Goal: Information Seeking & Learning: Understand process/instructions

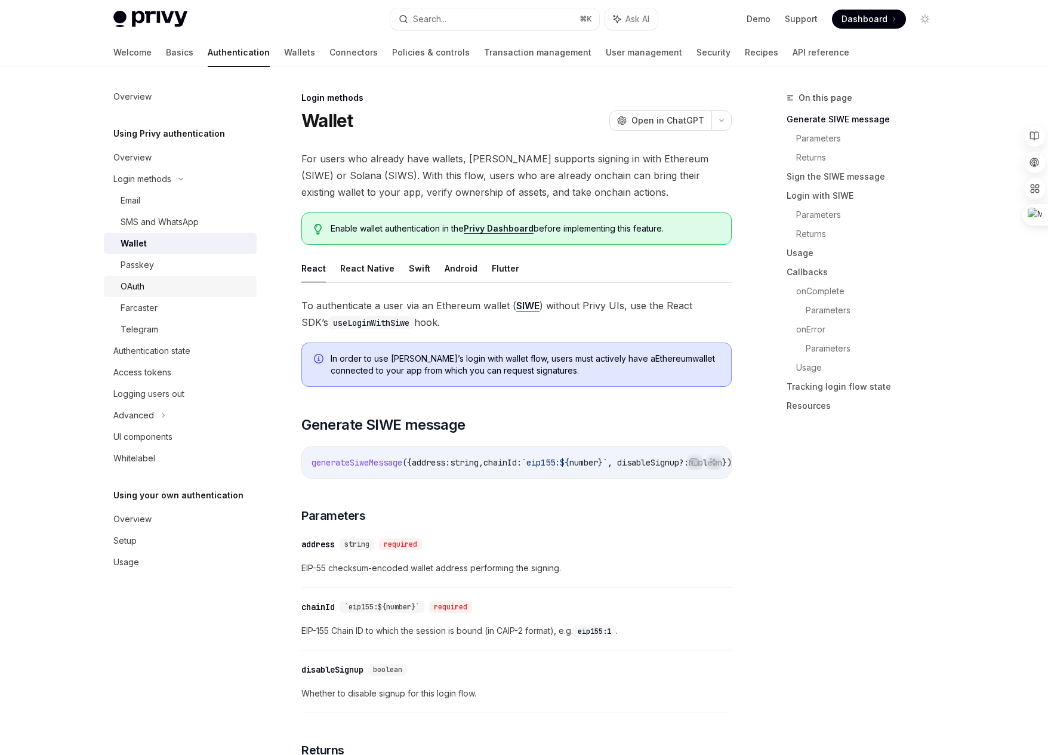
click at [143, 287] on div "OAuth" at bounding box center [133, 286] width 24 height 14
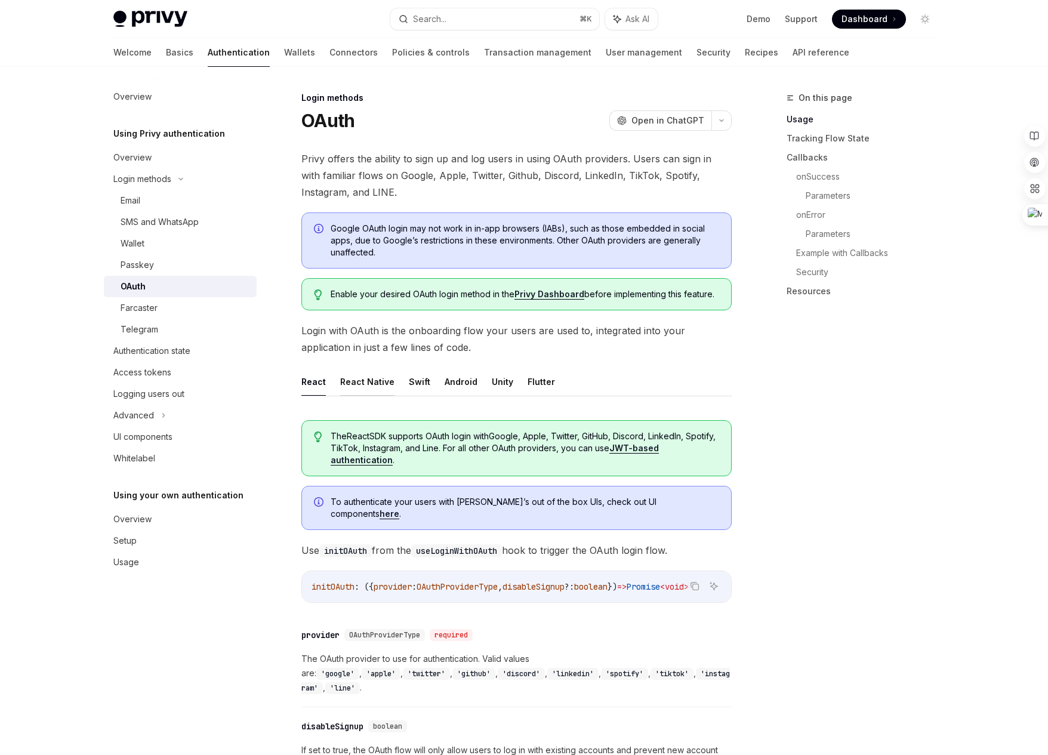
click at [369, 389] on button "React Native" at bounding box center [367, 382] width 54 height 28
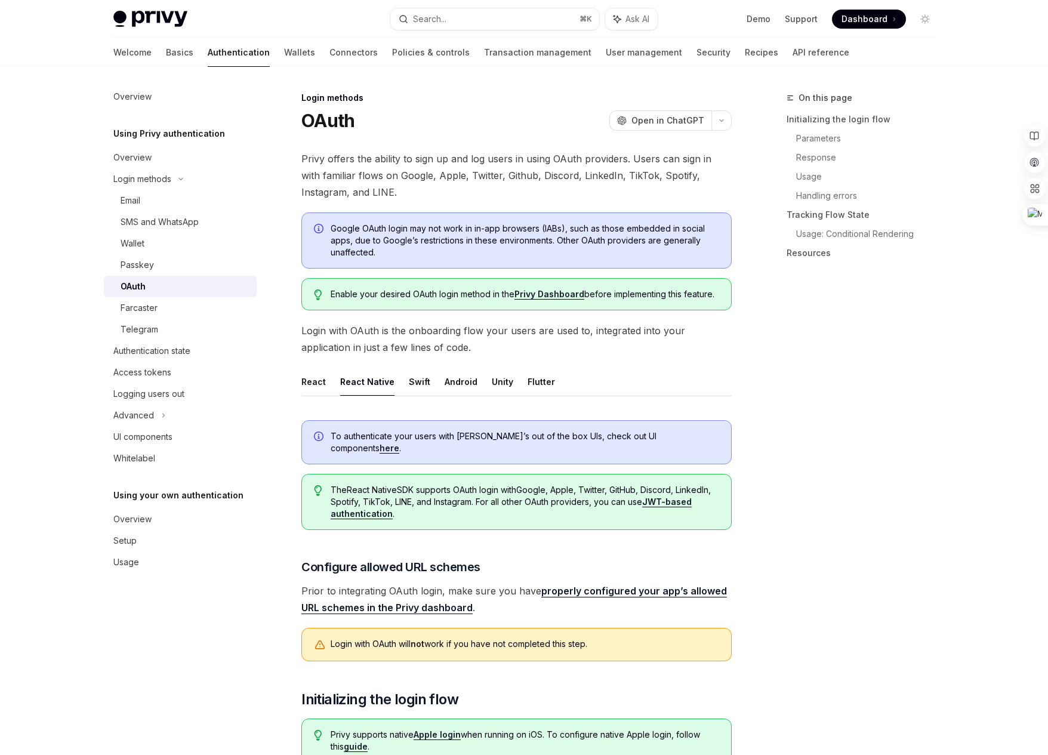
click at [399, 443] on link "here" at bounding box center [390, 448] width 20 height 11
type textarea "*"
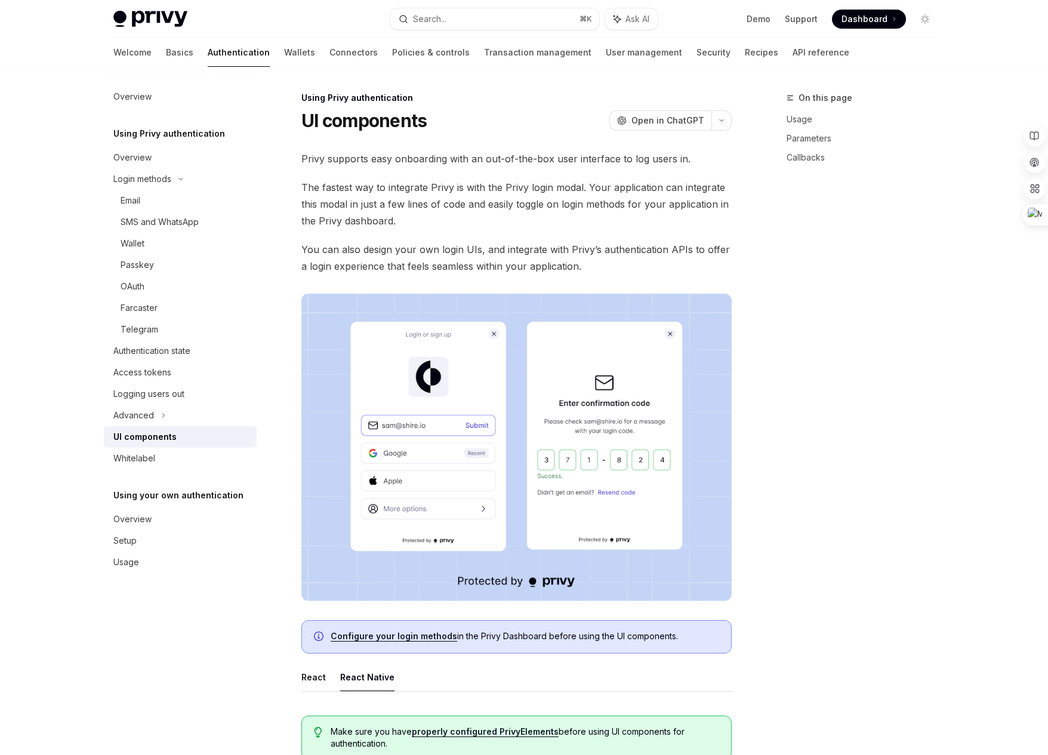
click at [412, 201] on span "The fastest way to integrate Privy is with the Privy login modal. Your applicat…" at bounding box center [516, 204] width 430 height 50
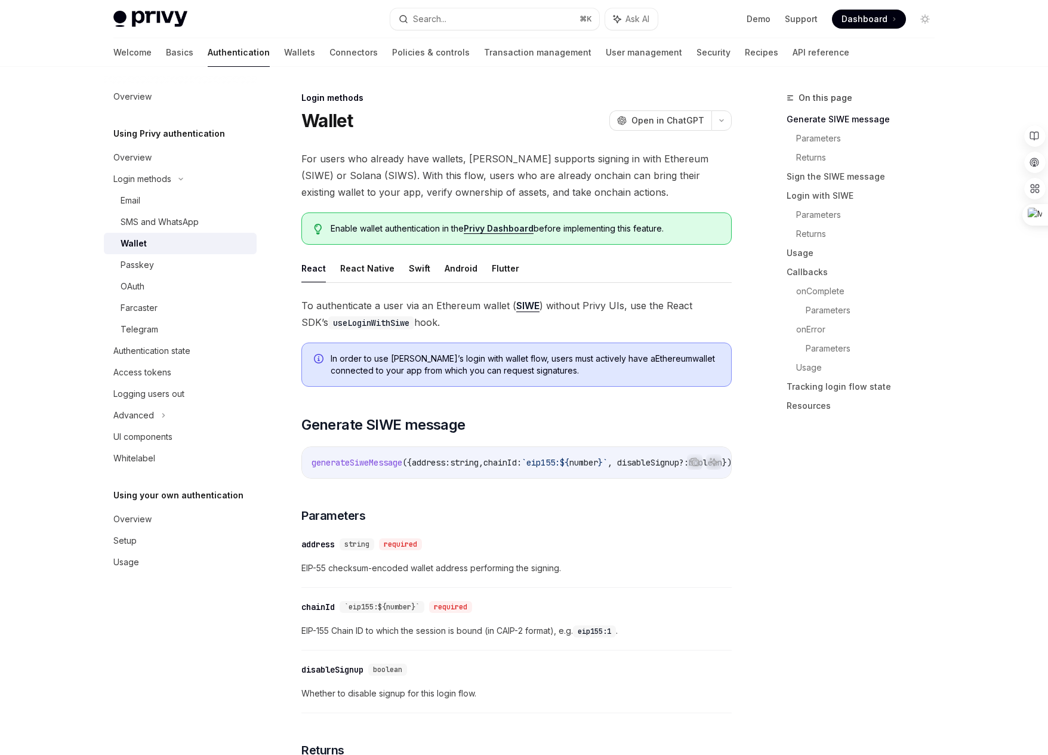
click at [851, 23] on span "Dashboard" at bounding box center [865, 19] width 46 height 12
click at [350, 269] on button "React Native" at bounding box center [367, 268] width 54 height 28
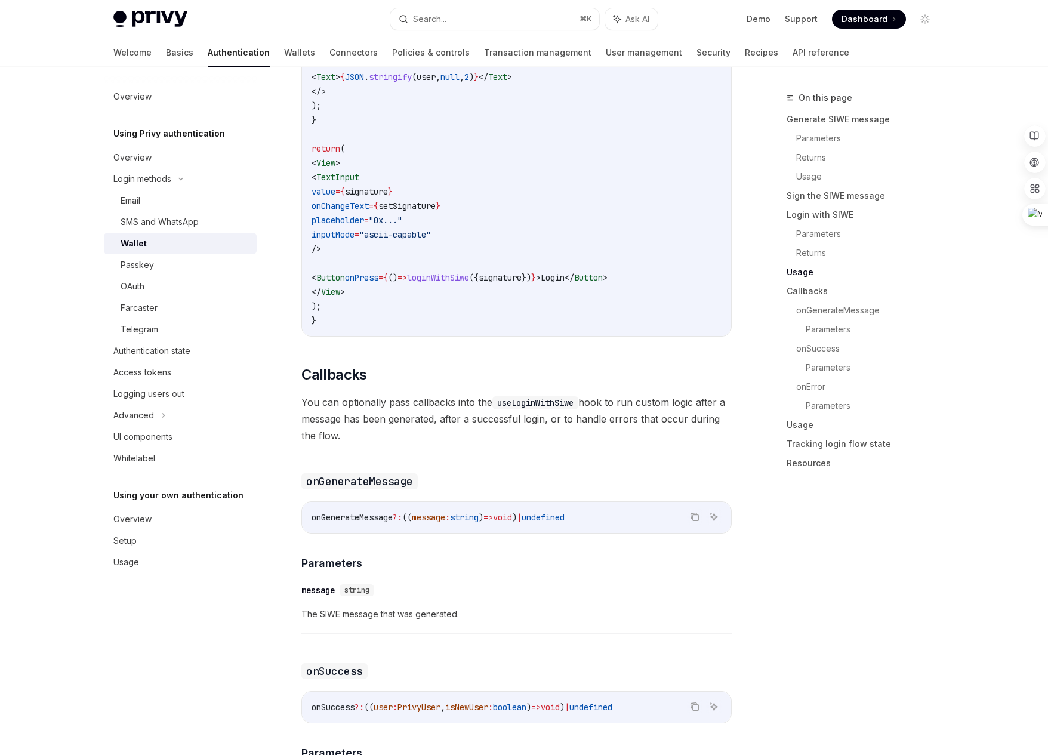
scroll to position [2926, 0]
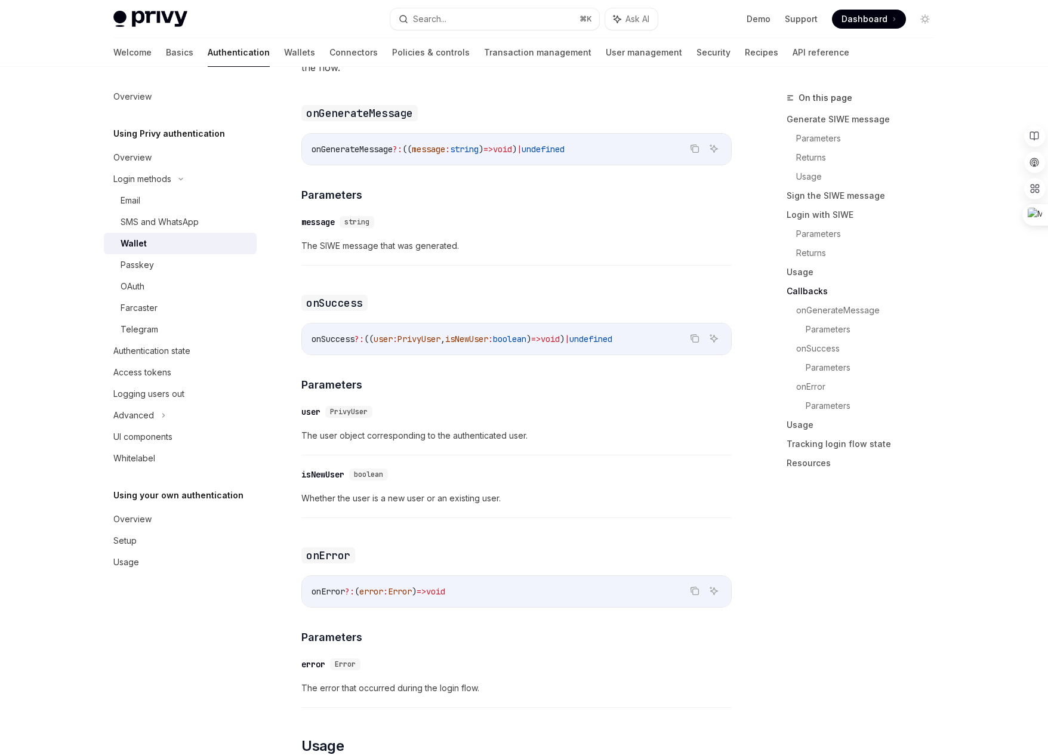
click at [498, 443] on span "The user object corresponding to the authenticated user." at bounding box center [516, 436] width 430 height 14
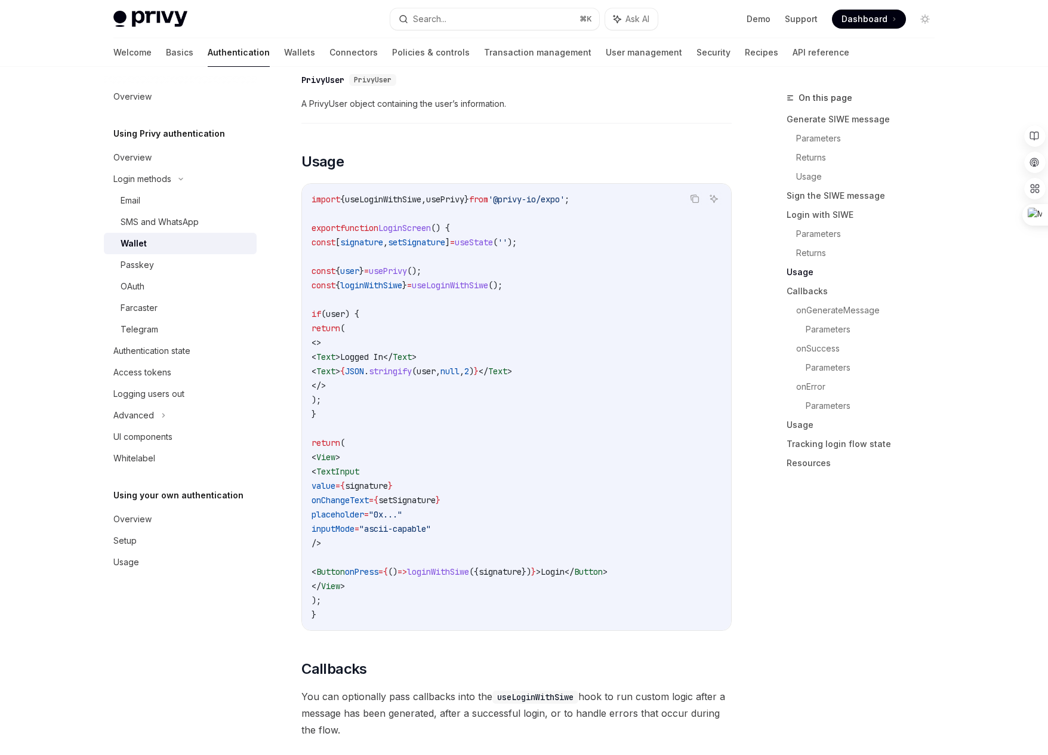
scroll to position [2257, 0]
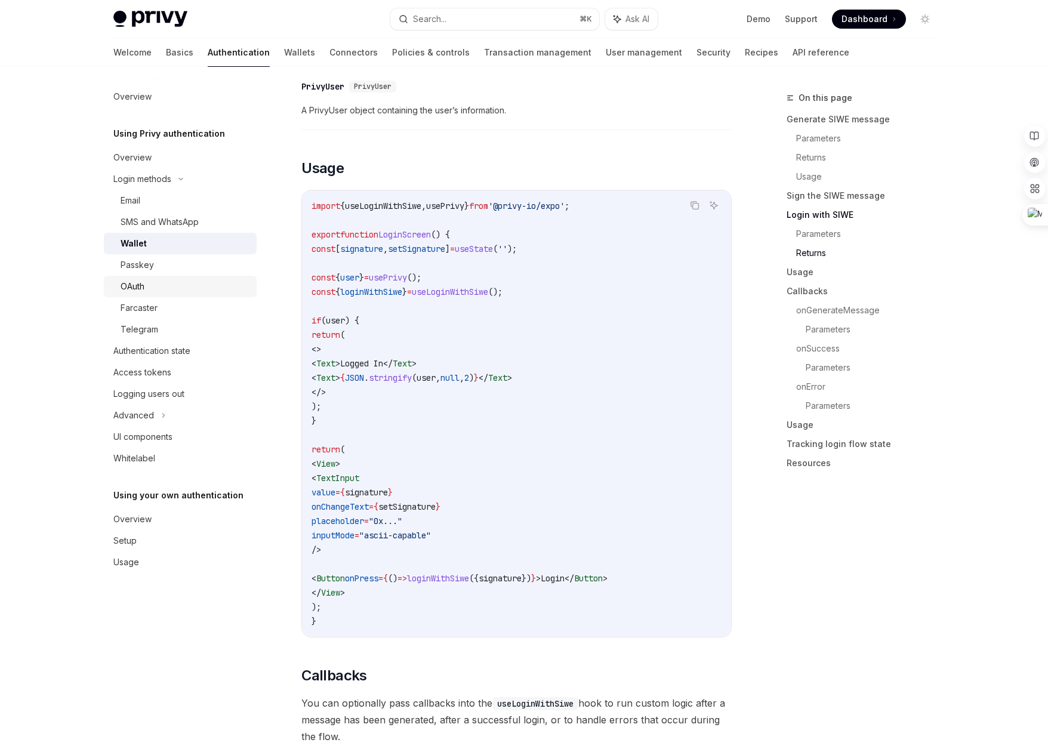
click at [148, 288] on div "OAuth" at bounding box center [185, 286] width 129 height 14
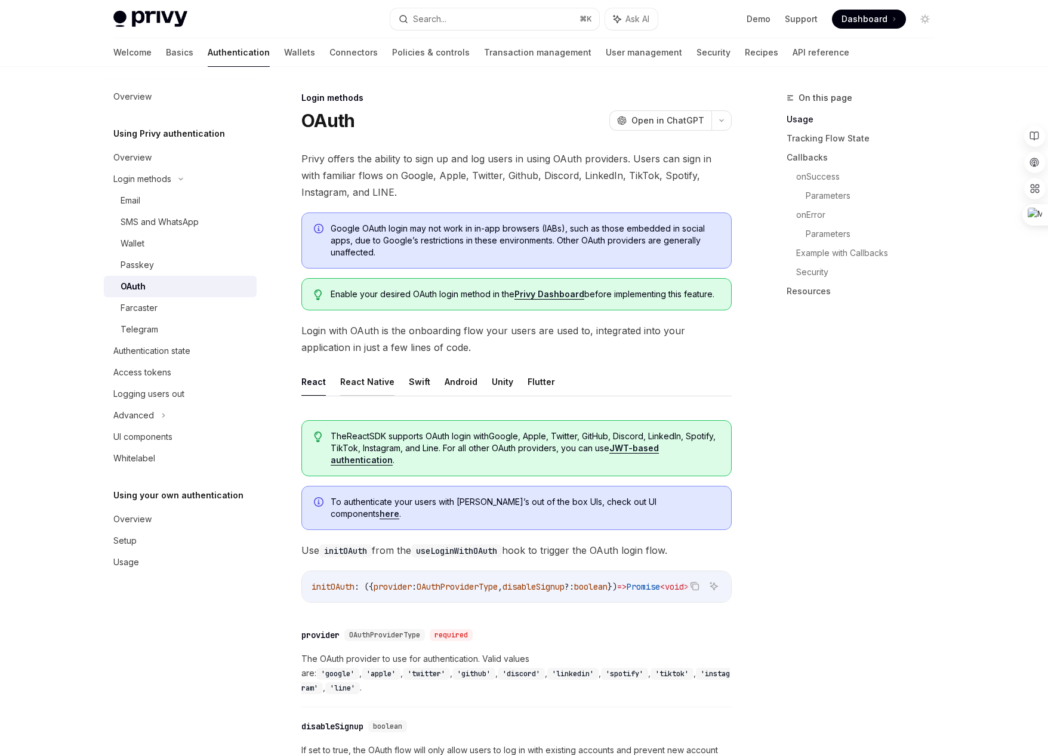
click at [371, 381] on button "React Native" at bounding box center [367, 382] width 54 height 28
type textarea "*"
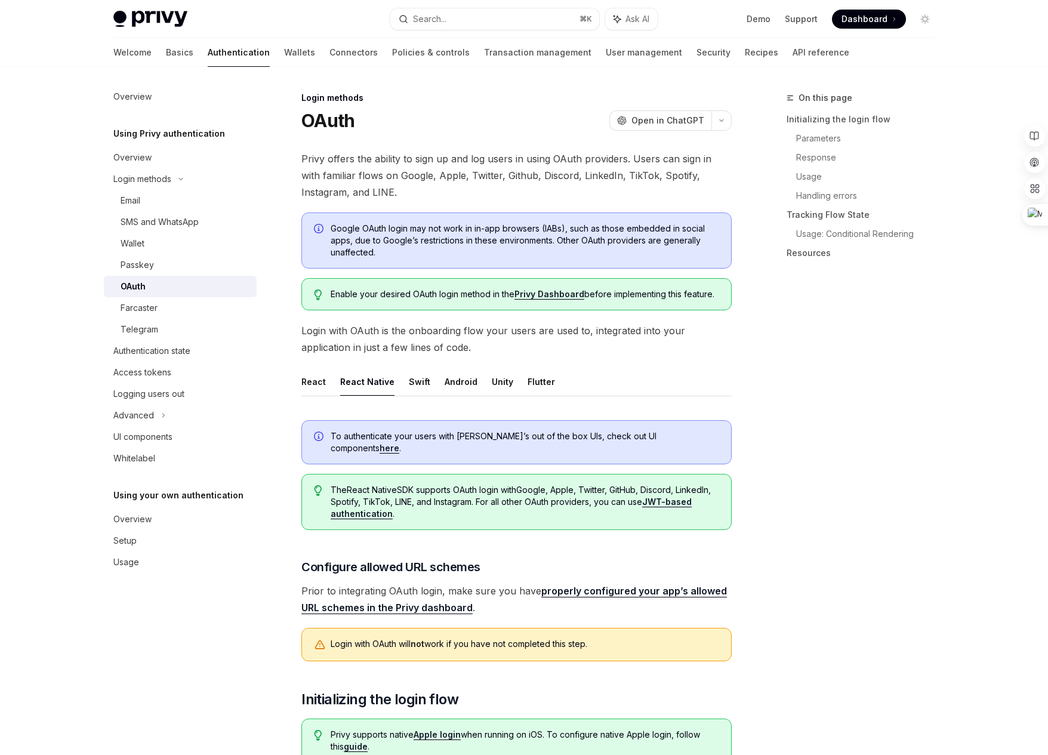
click at [399, 443] on link "here" at bounding box center [390, 448] width 20 height 11
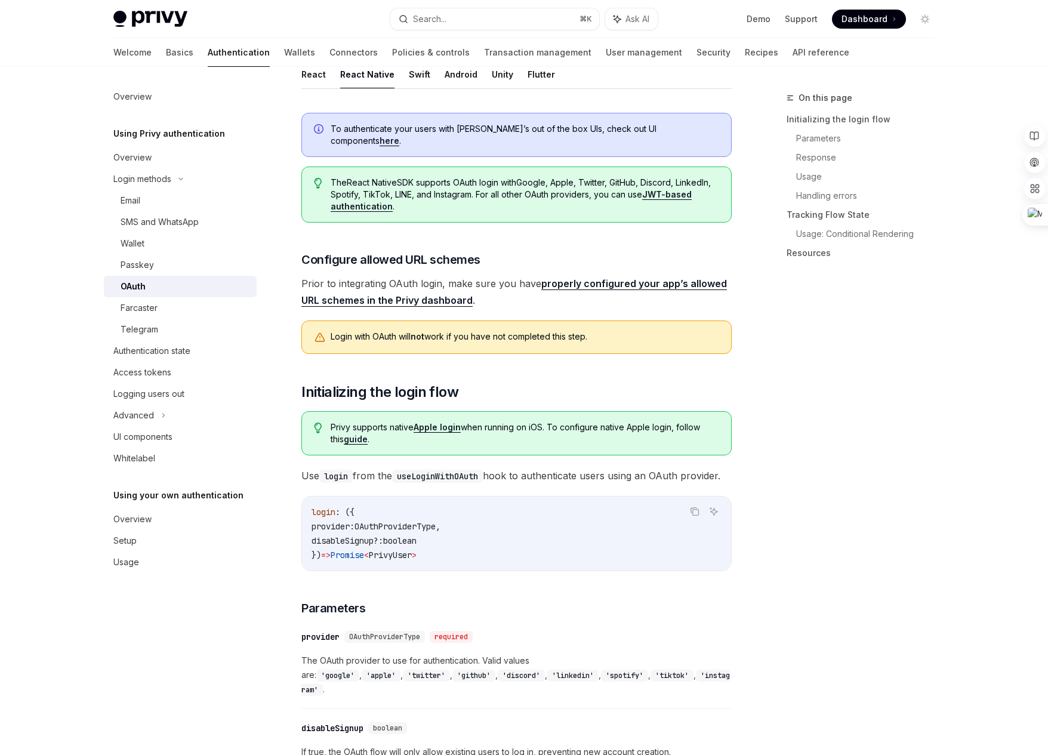
scroll to position [311, 0]
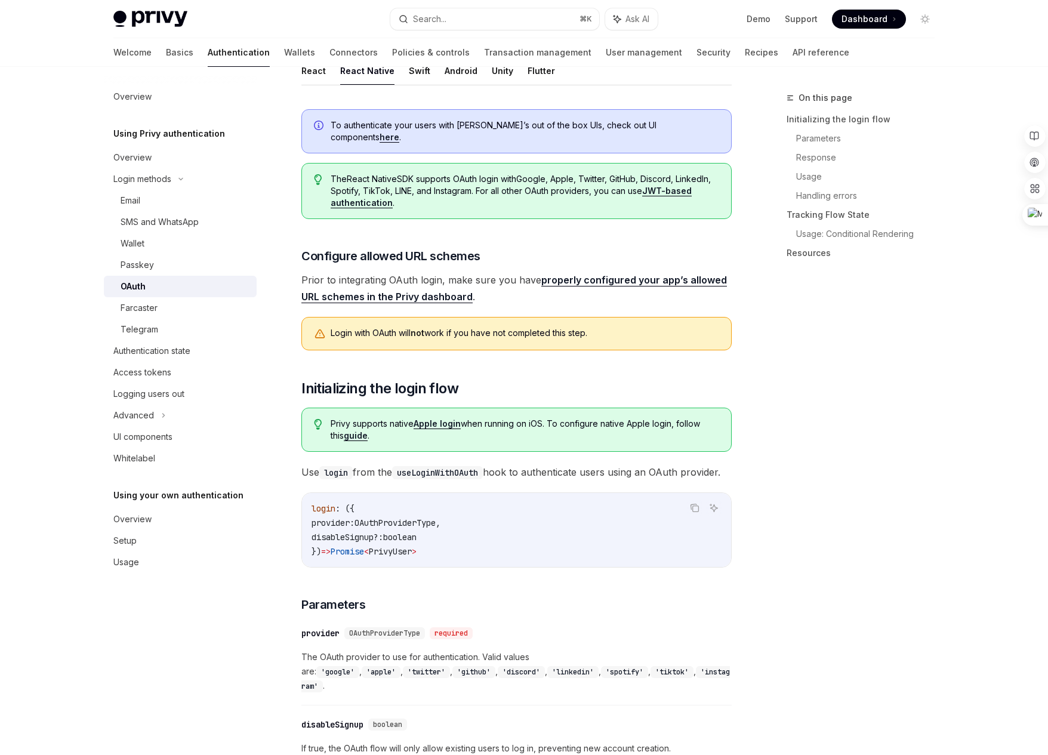
click at [346, 430] on link "guide" at bounding box center [356, 435] width 24 height 11
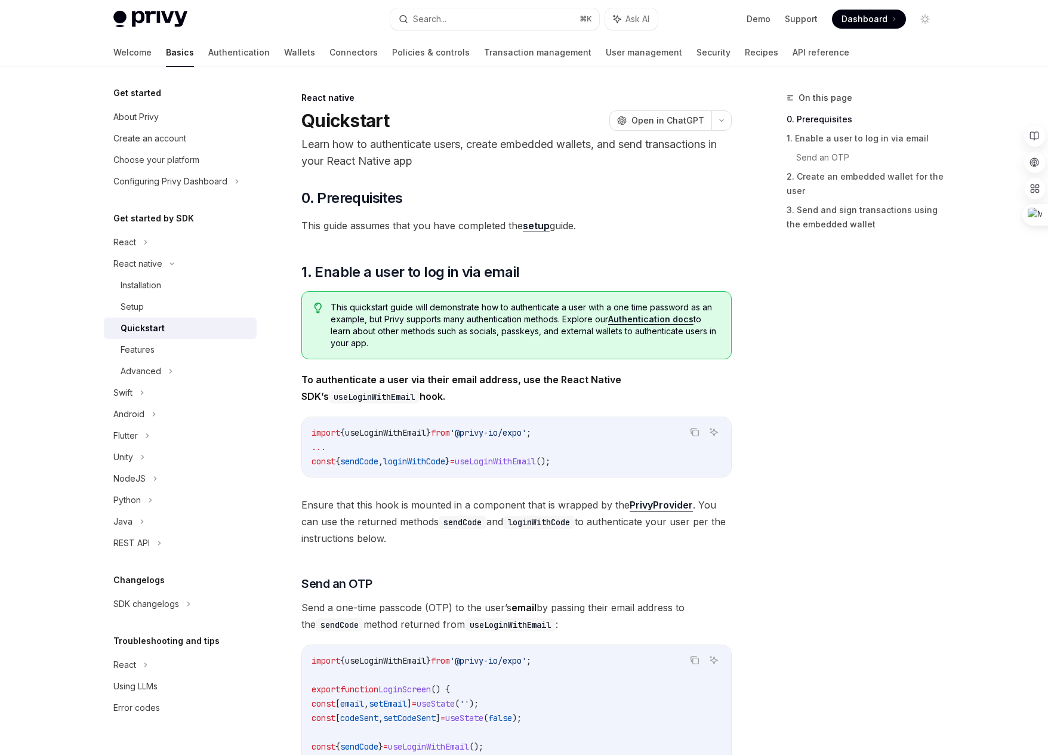
click at [542, 230] on link "setup" at bounding box center [536, 226] width 27 height 13
click at [161, 290] on div "Installation" at bounding box center [141, 285] width 41 height 14
type textarea "*"
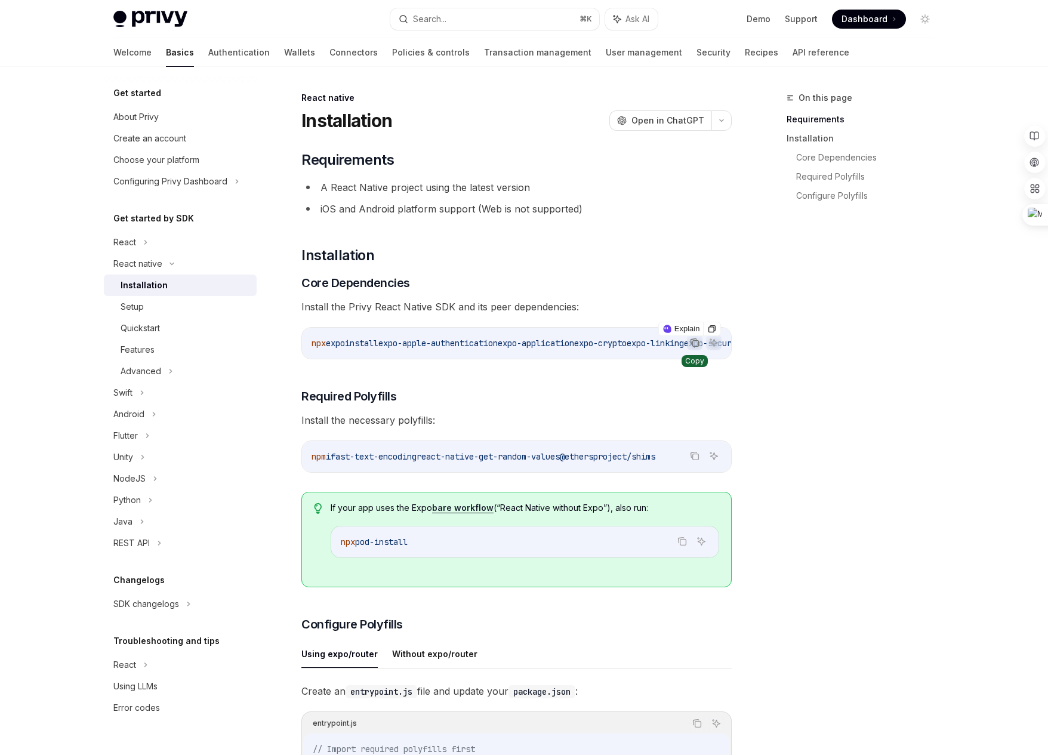
click at [694, 347] on button "Copy the contents from the code block" at bounding box center [695, 343] width 16 height 16
click at [697, 341] on icon "Copy the contents from the code block" at bounding box center [695, 343] width 10 height 10
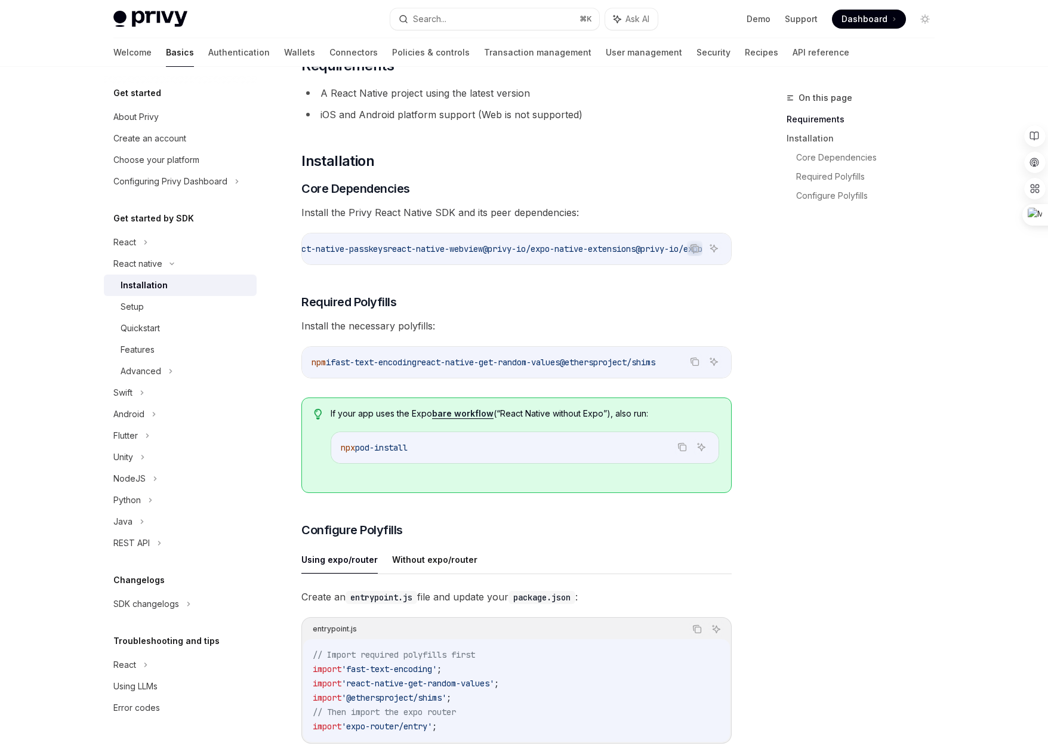
scroll to position [96, 0]
click at [694, 365] on icon "Copy the contents from the code block" at bounding box center [695, 361] width 10 height 10
click at [603, 364] on span "@ethersproject/shims" at bounding box center [608, 361] width 96 height 11
click at [430, 564] on button "Without expo/router" at bounding box center [434, 558] width 85 height 28
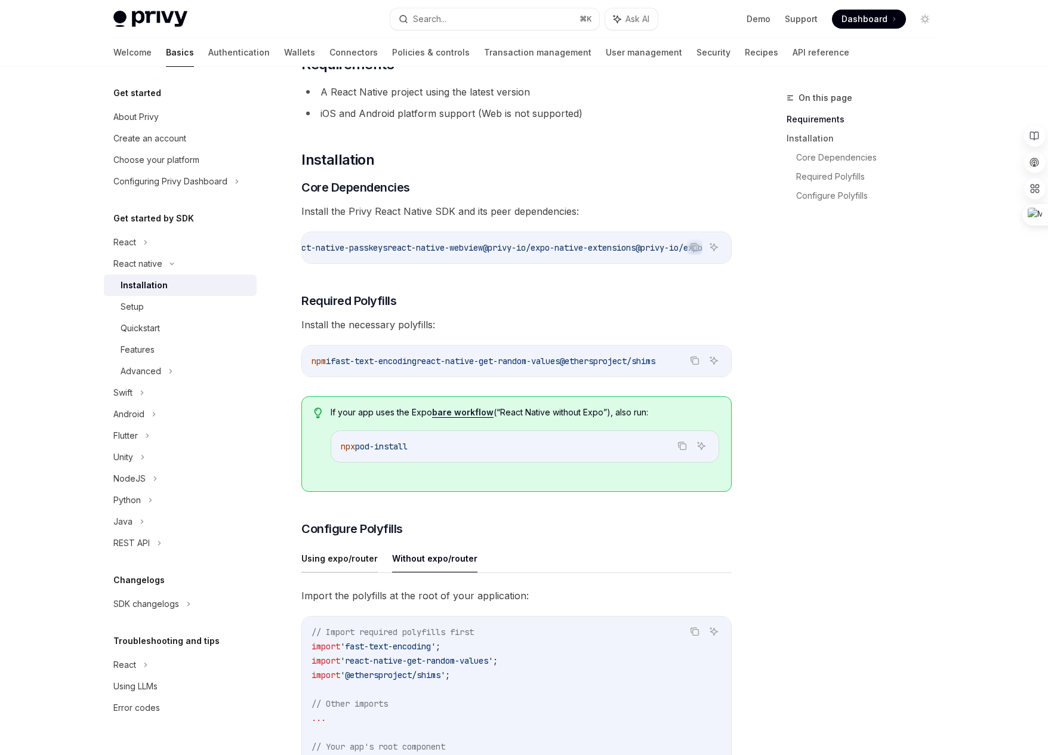
click at [332, 563] on button "Using expo/router" at bounding box center [339, 558] width 76 height 28
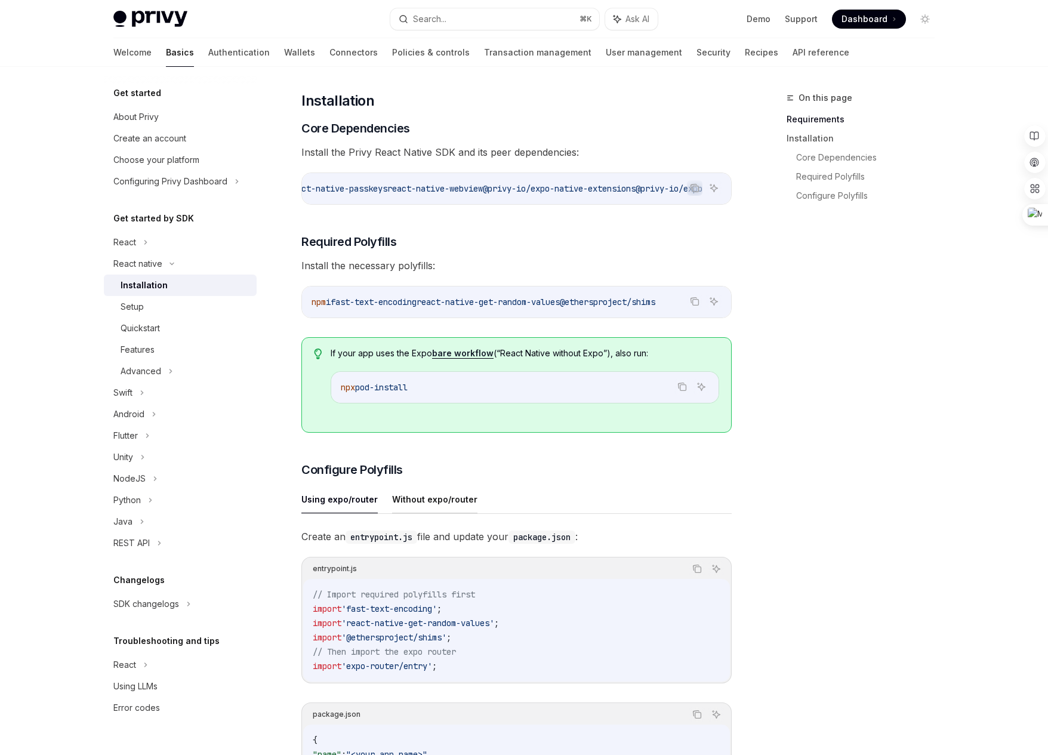
scroll to position [239, 0]
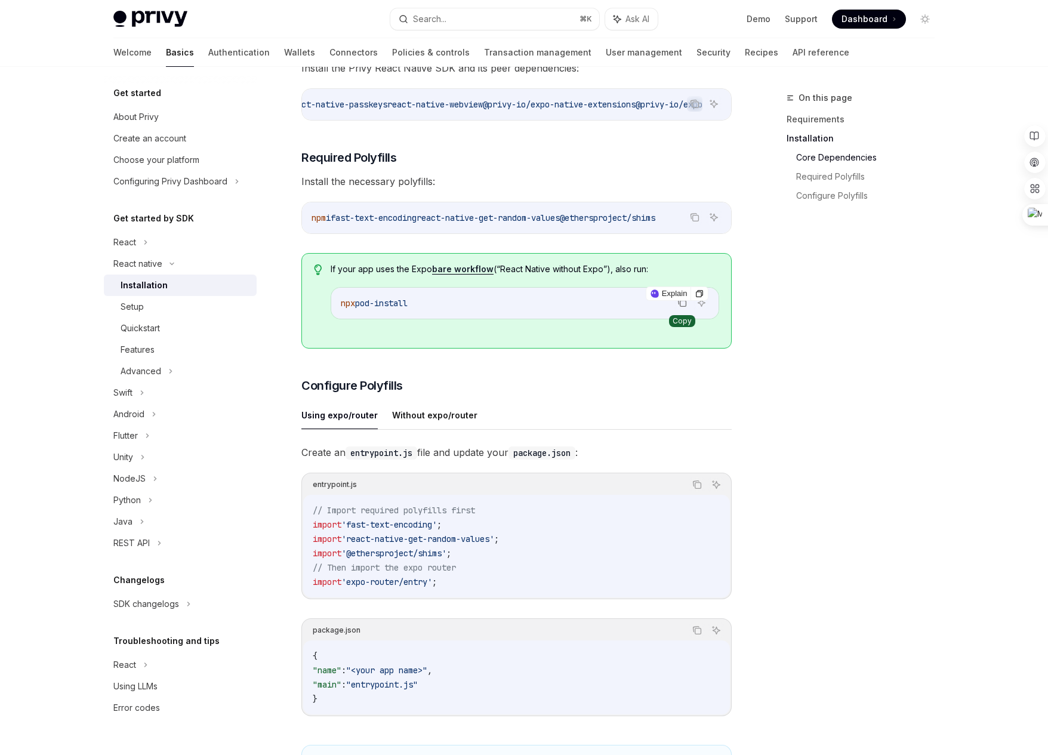
click at [681, 303] on icon "Copy the contents from the code block" at bounding box center [683, 303] width 10 height 10
click at [692, 222] on icon "Copy the contents from the code block" at bounding box center [695, 218] width 10 height 10
click at [681, 306] on icon "Copy the contents from the code block" at bounding box center [683, 303] width 10 height 10
click at [820, 611] on div "On this page Requirements Installation Core Dependencies Required Polyfills Con…" at bounding box center [853, 423] width 181 height 664
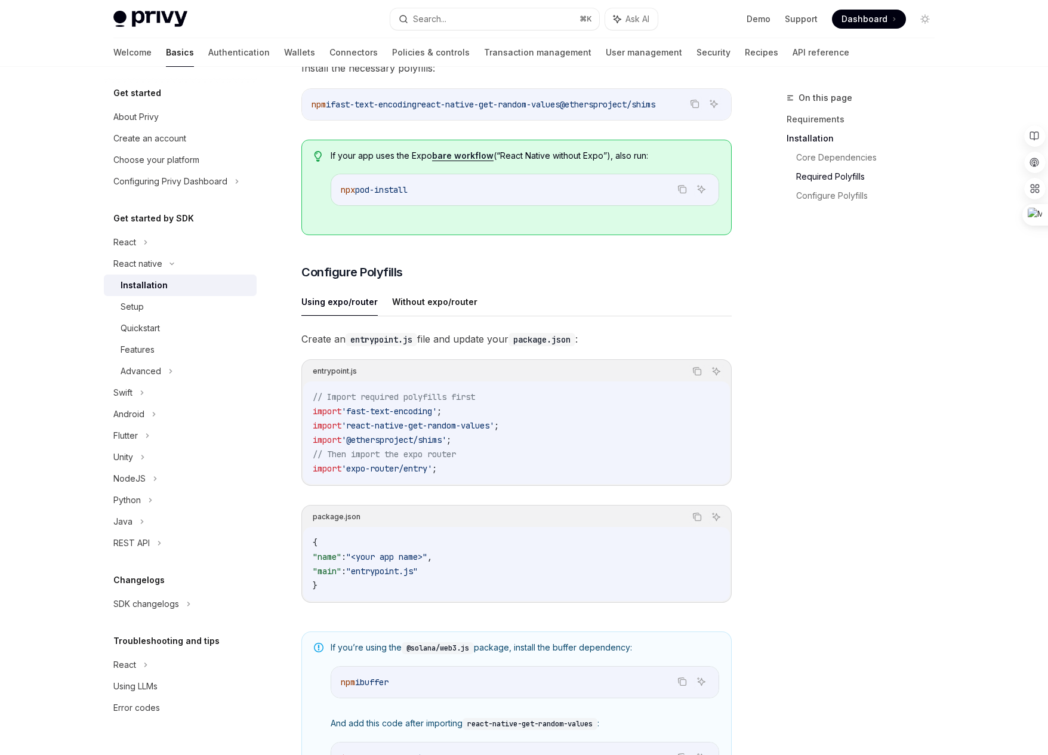
scroll to position [353, 0]
click at [428, 306] on button "Without expo/router" at bounding box center [434, 301] width 85 height 28
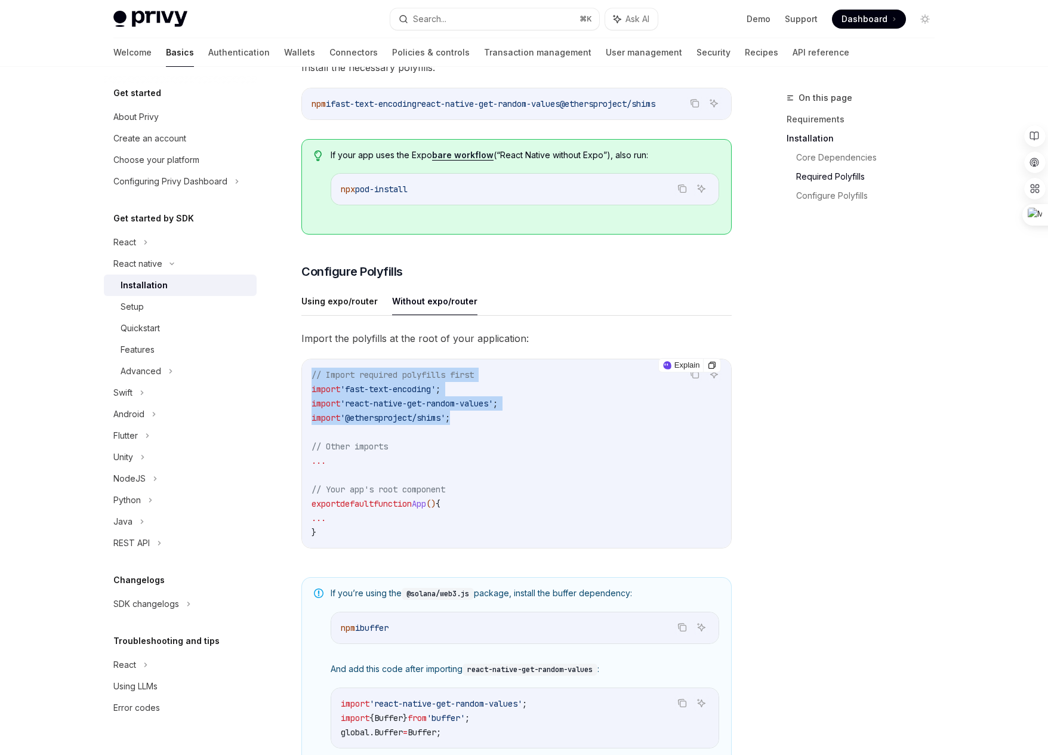
drag, startPoint x: 470, startPoint y: 424, endPoint x: 312, endPoint y: 381, distance: 163.8
click at [312, 381] on code "// Import required polyfills first import 'fast-text-encoding' ; import 'react-…" at bounding box center [517, 454] width 410 height 172
copy code "// Import required polyfills first import 'fast-text-encoding' ; import 'react-…"
click at [716, 379] on icon "Ask AI" at bounding box center [714, 374] width 10 height 10
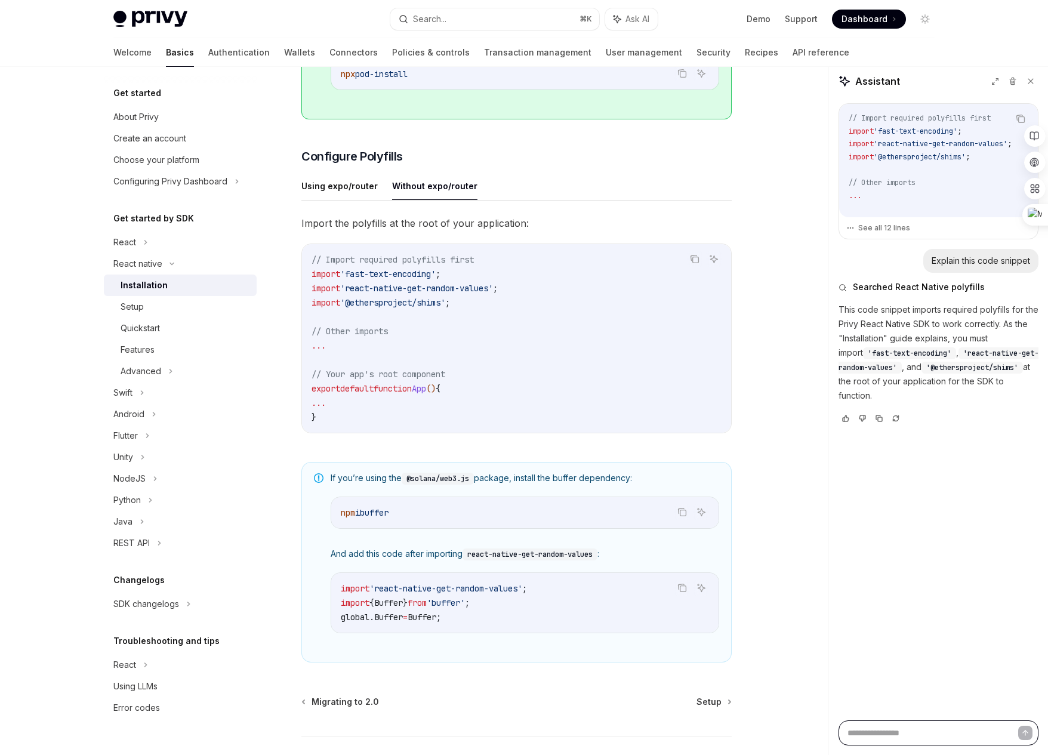
scroll to position [469, 0]
click at [716, 703] on span "Setup" at bounding box center [709, 701] width 25 height 12
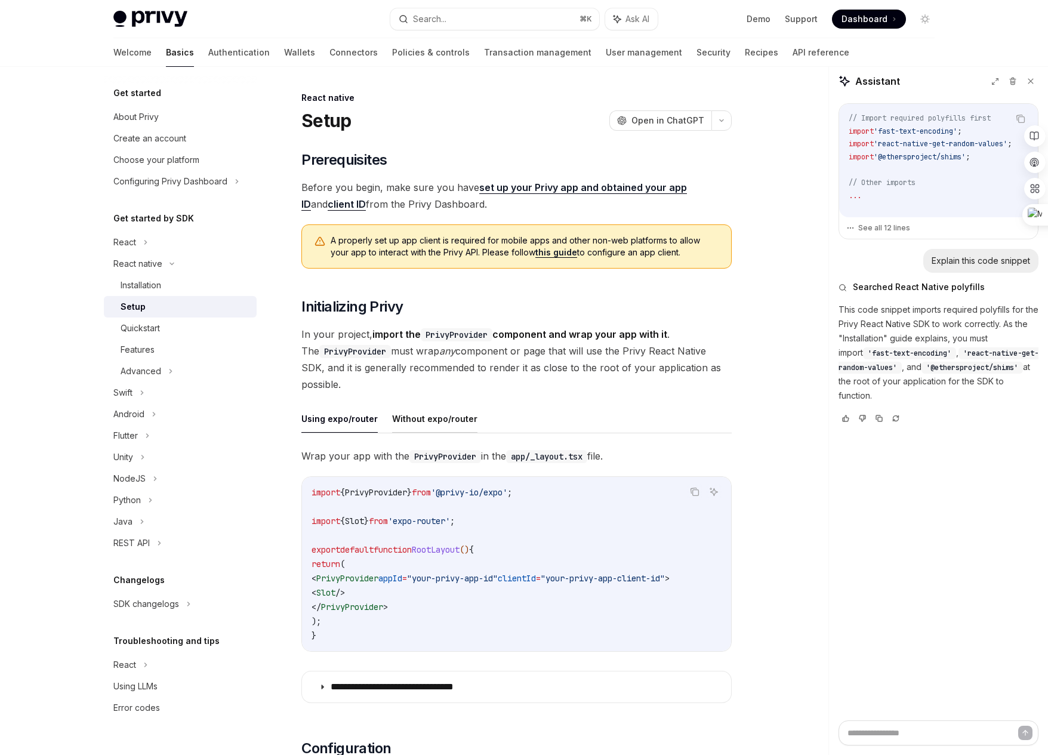
click at [439, 422] on button "Without expo/router" at bounding box center [434, 419] width 85 height 28
type textarea "*"
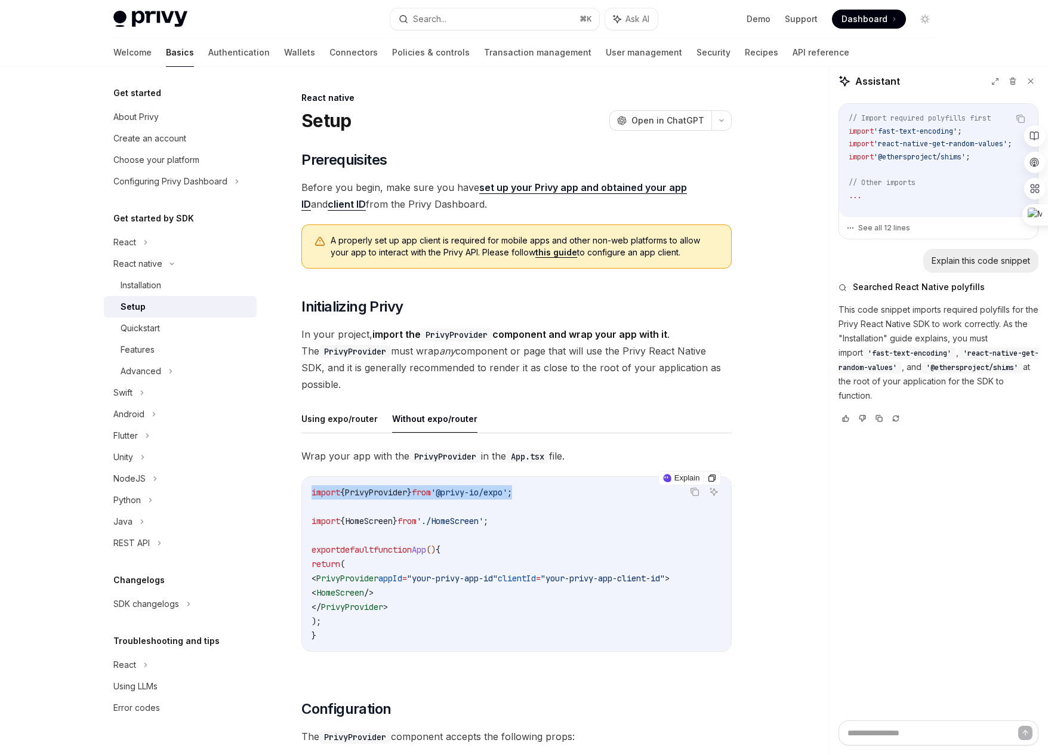
drag, startPoint x: 544, startPoint y: 490, endPoint x: 310, endPoint y: 492, distance: 234.0
click at [310, 492] on div "import { PrivyProvider } from '@privy-io/expo' ; import { HomeScreen } from './…" at bounding box center [516, 564] width 429 height 174
copy span "import { PrivyProvider } from '@privy-io/expo' ;"
click at [453, 541] on code "import { PrivyProvider } from '@privy-io/expo' ; import { HomeScreen } from './…" at bounding box center [517, 564] width 410 height 158
drag, startPoint x: 331, startPoint y: 579, endPoint x: 718, endPoint y: 577, distance: 386.8
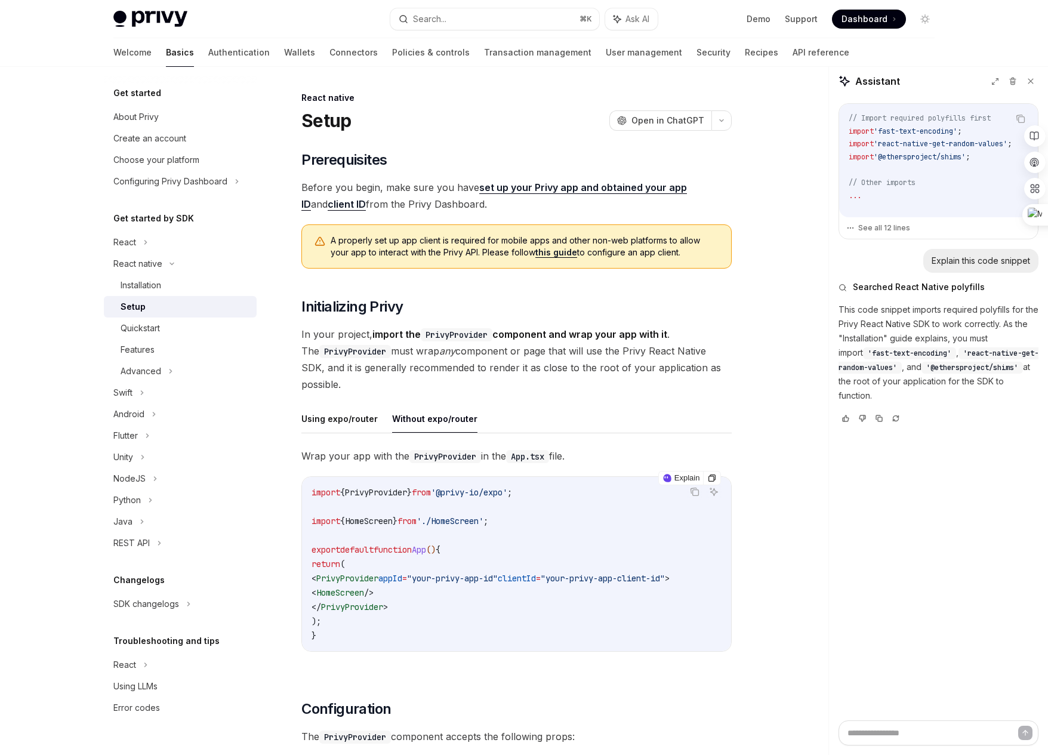
click at [718, 577] on code "import { PrivyProvider } from '@privy-io/expo' ; import { HomeScreen } from './…" at bounding box center [517, 564] width 410 height 158
copy span "< PrivyProvider appId = "your-privy-app-id" clientId = "your-privy-app-client-i…"
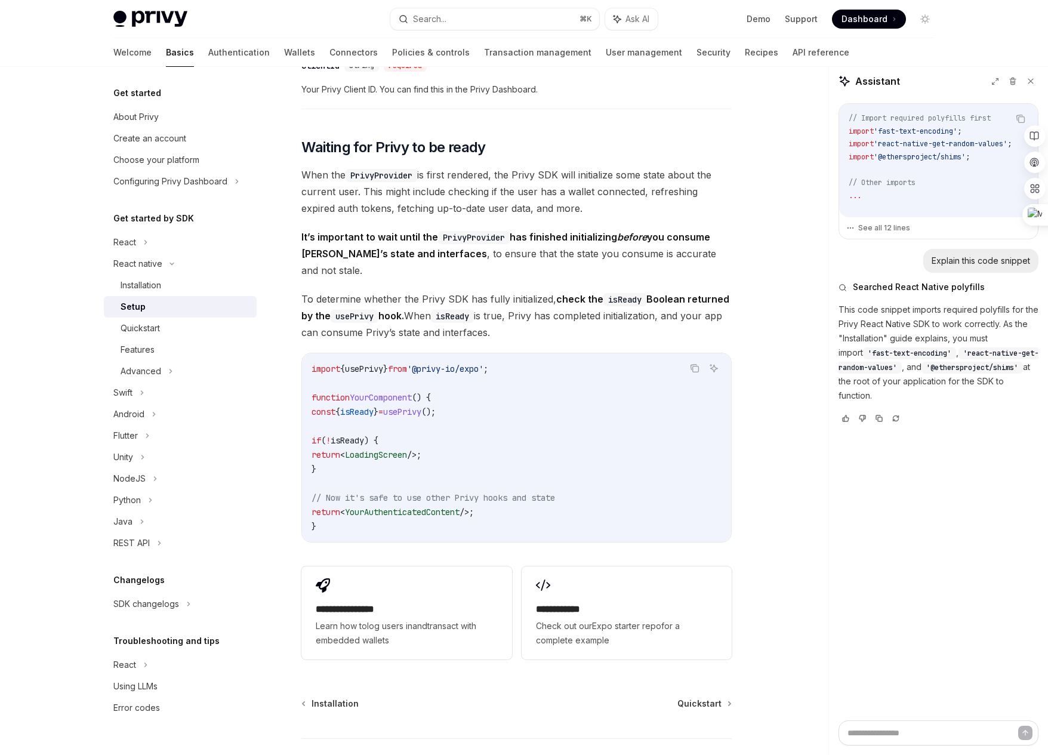
scroll to position [768, 0]
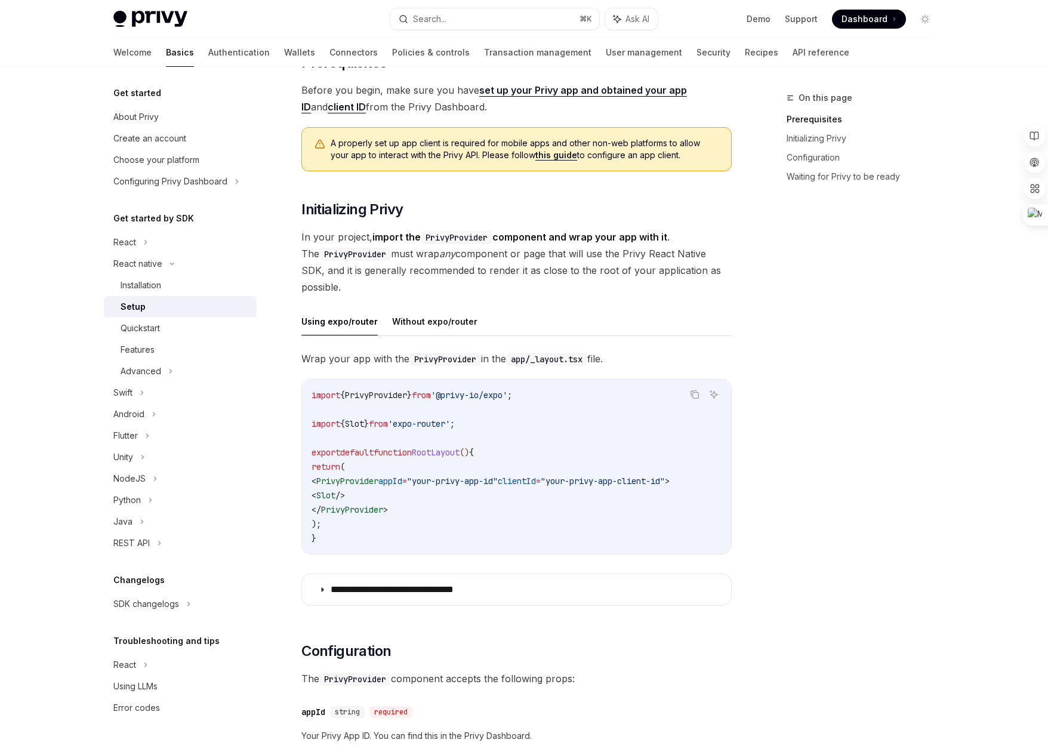
scroll to position [98, 0]
click at [444, 325] on button "Without expo/router" at bounding box center [434, 320] width 85 height 28
type textarea "*"
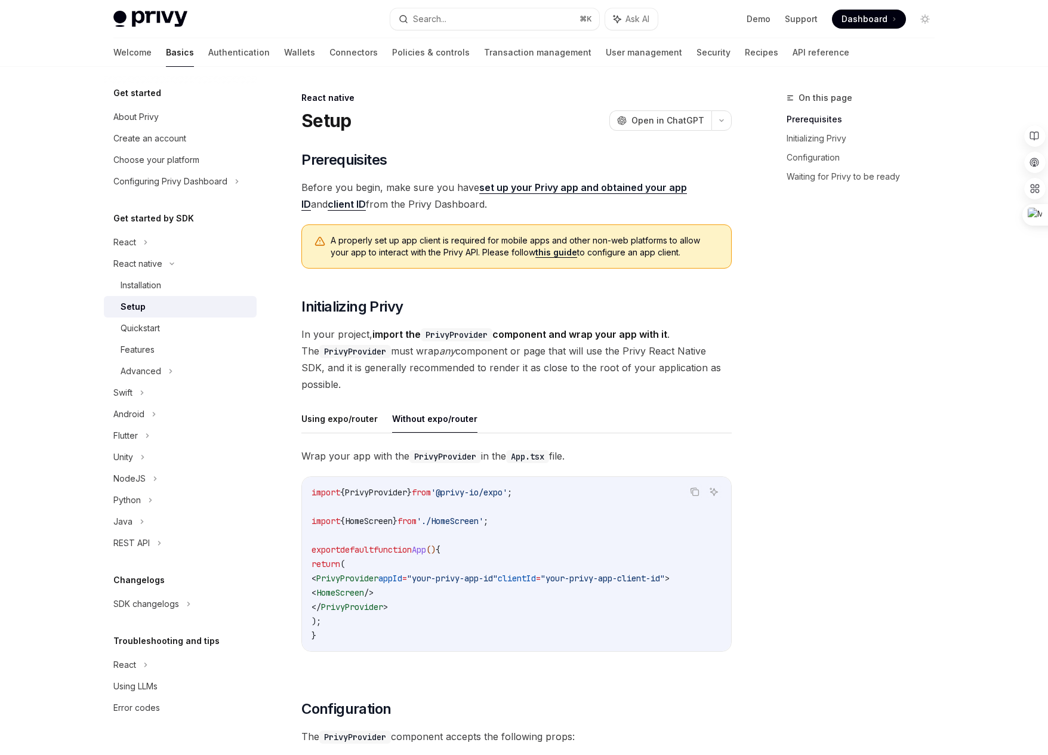
click at [535, 255] on link "this guide" at bounding box center [556, 252] width 42 height 11
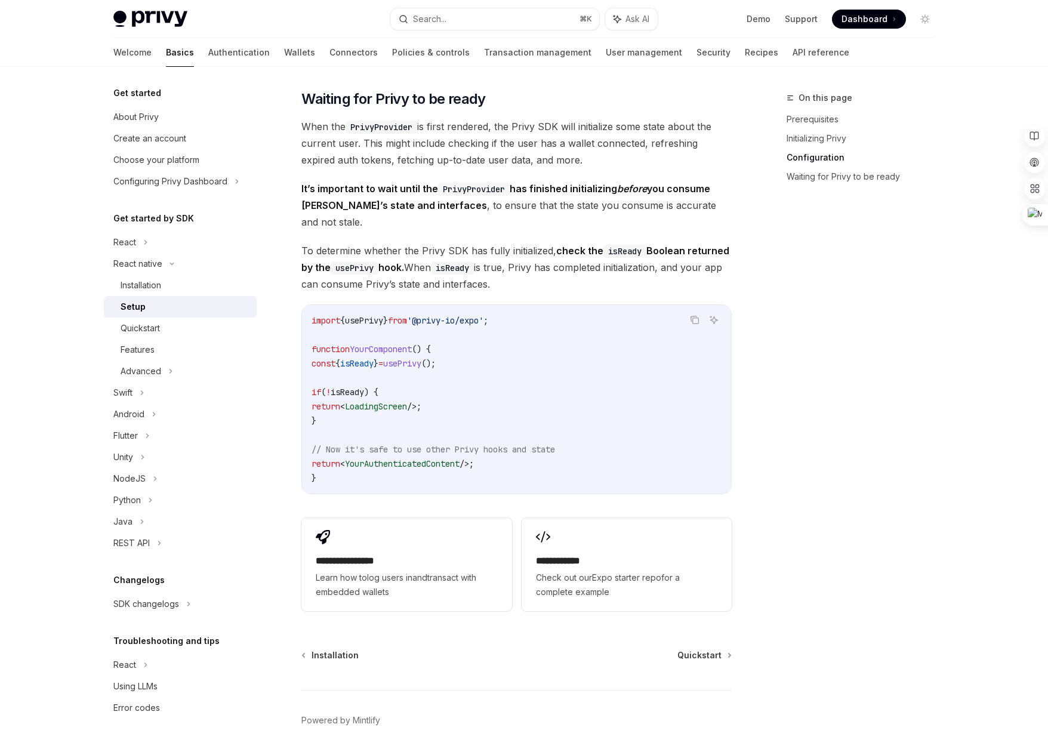
scroll to position [842, 0]
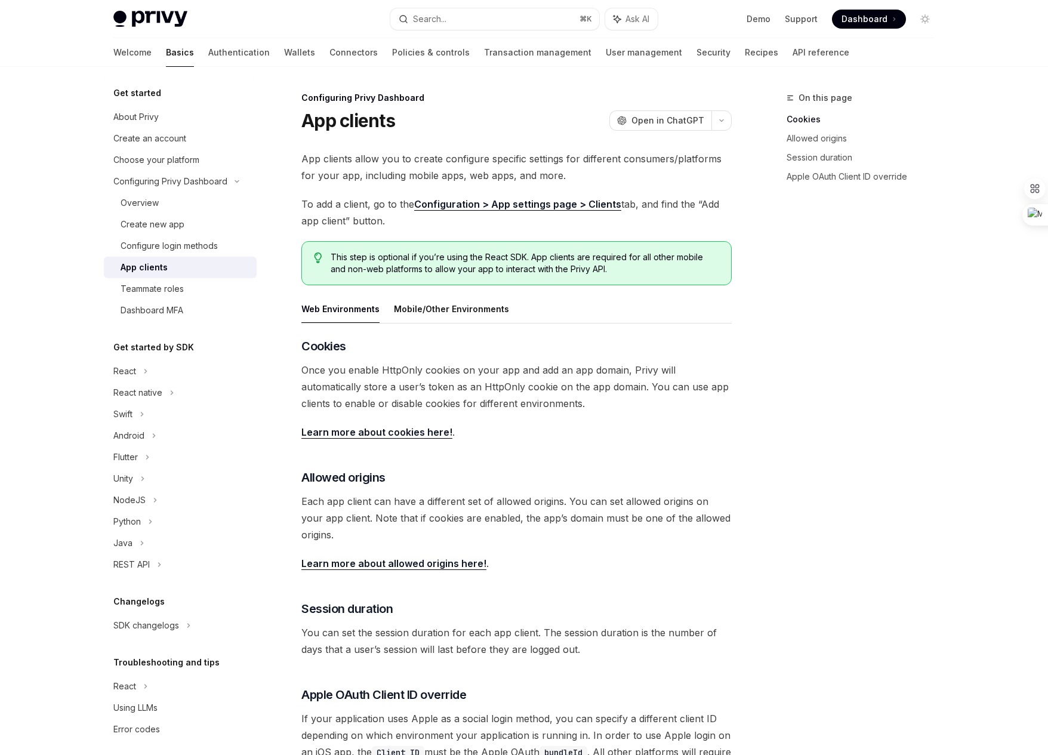
type textarea "*"
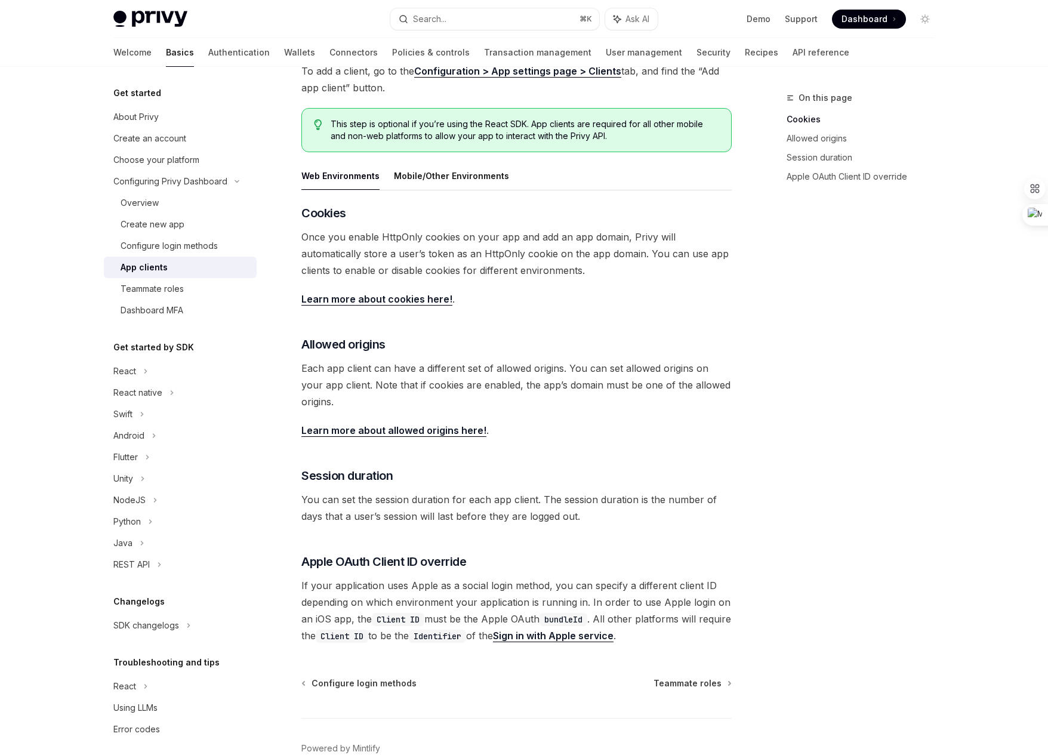
scroll to position [199, 0]
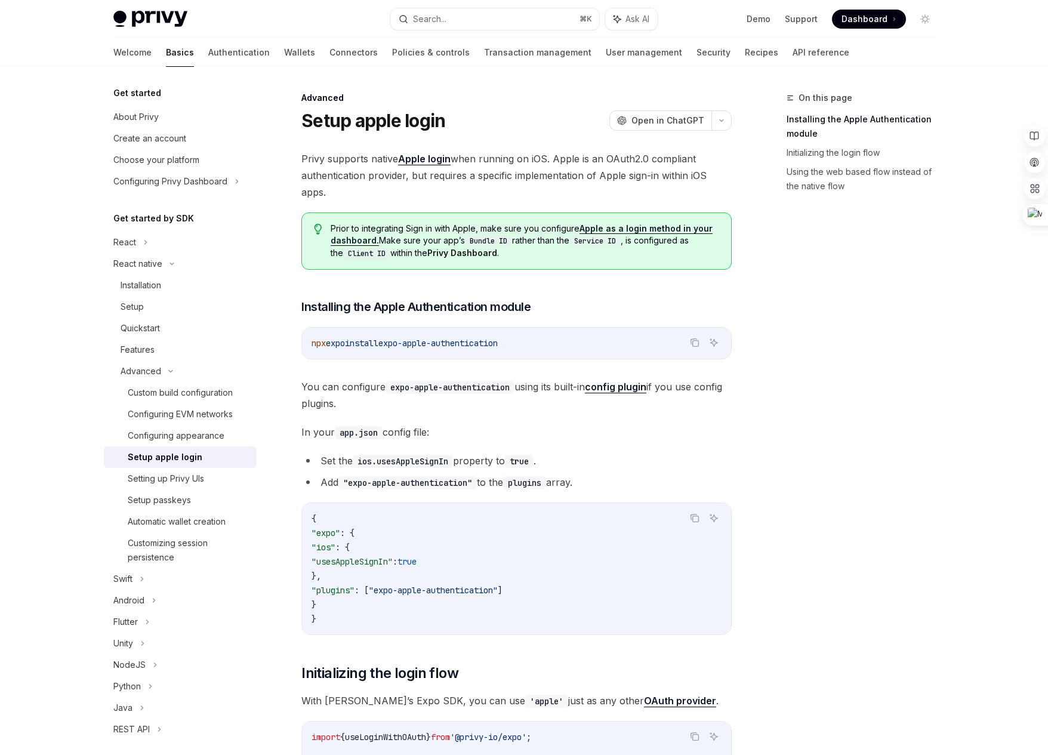
type textarea "*"
drag, startPoint x: 354, startPoint y: 483, endPoint x: 470, endPoint y: 483, distance: 116.4
click at [470, 483] on code ""expo-apple-authentication"" at bounding box center [407, 482] width 138 height 13
click at [588, 475] on li "Add "expo-apple-authentication" to the plugins array." at bounding box center [516, 482] width 430 height 17
click at [466, 594] on span ""expo-apple-authentication"" at bounding box center [433, 590] width 129 height 11
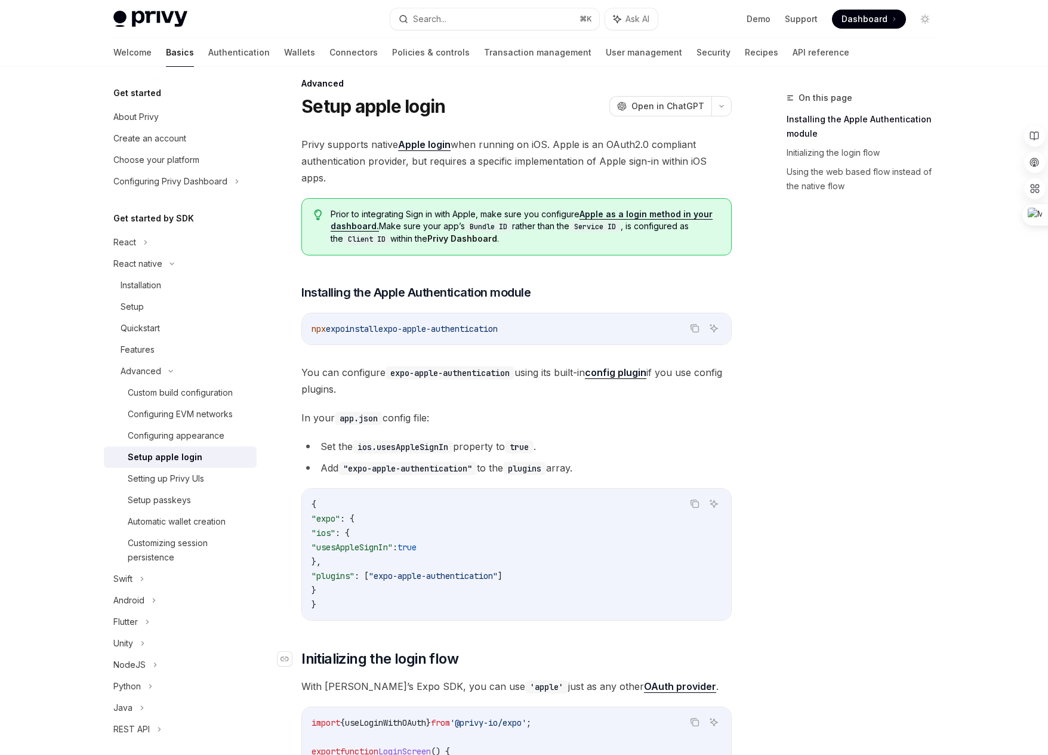
scroll to position [13, 0]
drag, startPoint x: 343, startPoint y: 549, endPoint x: 466, endPoint y: 550, distance: 123.6
click at [466, 550] on code "{ "expo" : { "ios" : { "usesAppleSignIn" : true }, "plugins" : [ "expo-apple-au…" at bounding box center [517, 555] width 410 height 115
copy span ""usesAppleSignIn" : true"
click at [559, 575] on code "{ "expo" : { "ios" : { "usesAppleSignIn" : true }, "plugins" : [ "expo-apple-au…" at bounding box center [517, 555] width 410 height 115
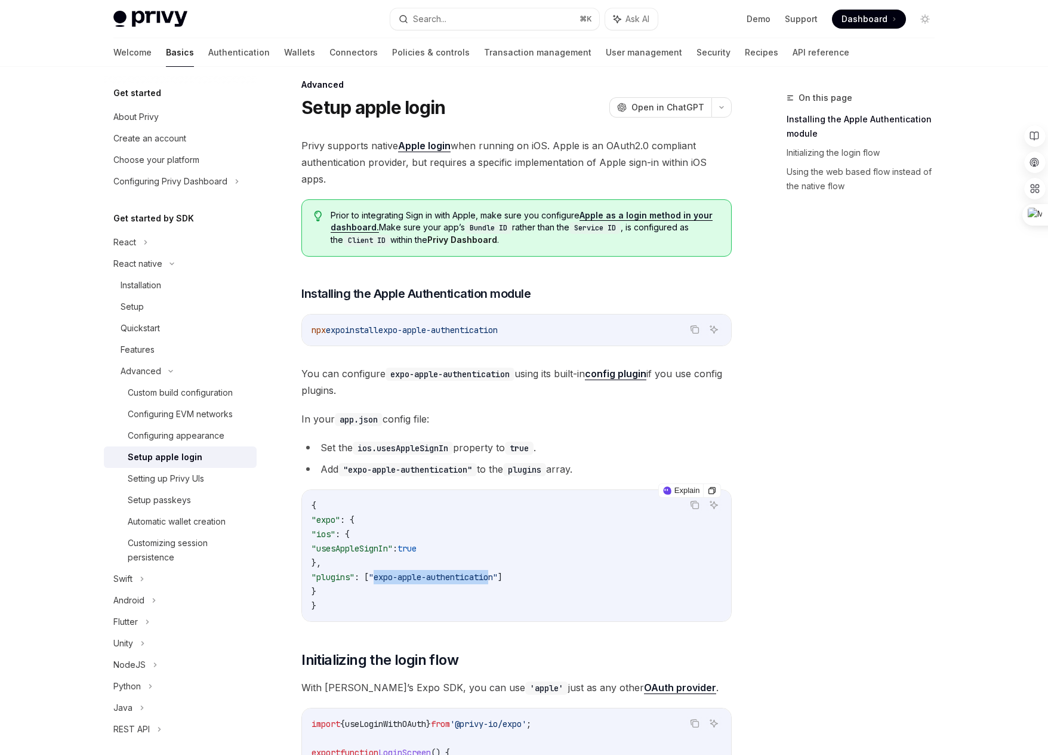
drag, startPoint x: 397, startPoint y: 578, endPoint x: 515, endPoint y: 580, distance: 118.2
click at [498, 580] on span ""expo-apple-authentication"" at bounding box center [433, 577] width 129 height 11
click at [399, 579] on span ""expo-apple-authentication"" at bounding box center [433, 577] width 129 height 11
click at [330, 577] on span ""plugins"" at bounding box center [333, 577] width 43 height 11
drag, startPoint x: 332, startPoint y: 576, endPoint x: 539, endPoint y: 576, distance: 206.5
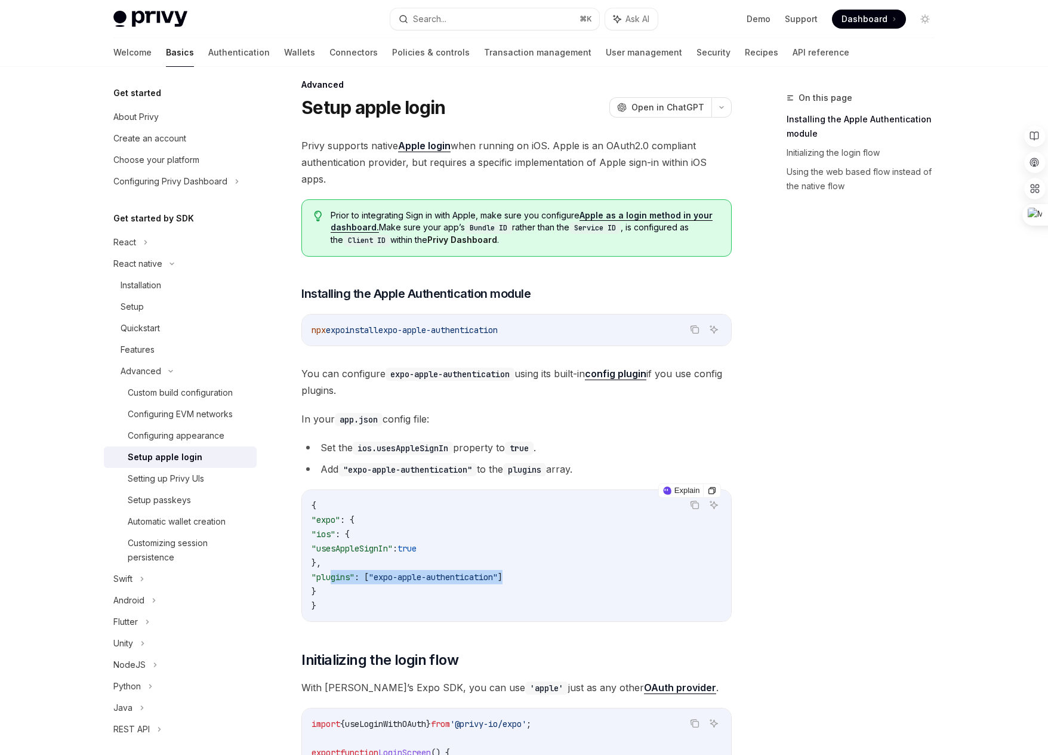
click at [539, 576] on code "{ "expo" : { "ios" : { "usesAppleSignIn" : true }, "plugins" : [ "expo-apple-au…" at bounding box center [517, 555] width 410 height 115
copy span ""plugins" : [ "expo-apple-authentication" ]"
click at [695, 330] on icon "Copy the contents from the code block" at bounding box center [695, 330] width 10 height 10
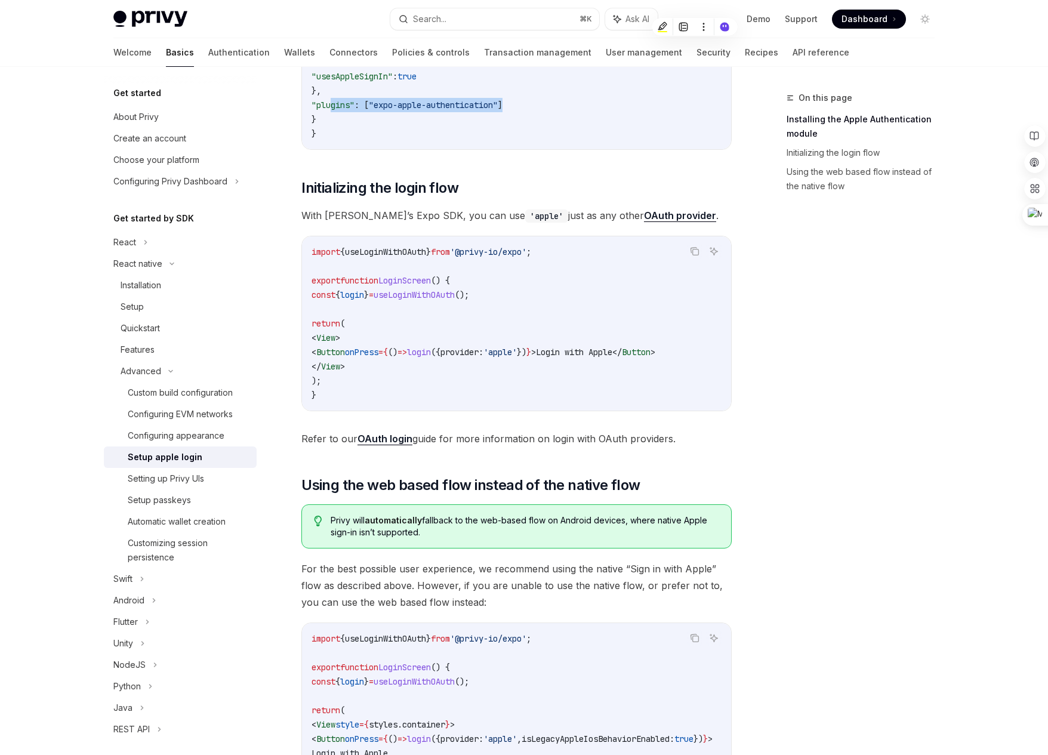
scroll to position [0, 0]
drag, startPoint x: 321, startPoint y: 294, endPoint x: 503, endPoint y: 293, distance: 182.1
click at [503, 293] on code "import { useLoginWithOAuth } from '@privy-io/expo' ; export function LoginScree…" at bounding box center [517, 324] width 410 height 158
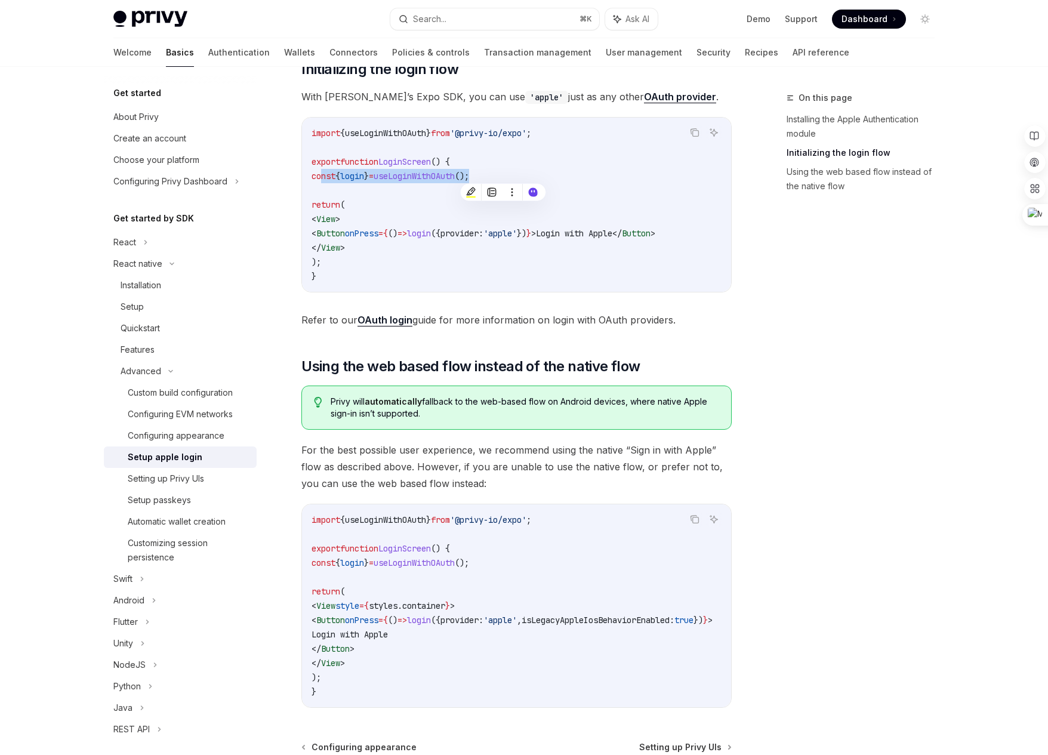
scroll to position [605, 0]
click at [432, 677] on code "import { useLoginWithOAuth } from '@privy-io/expo' ; export function LoginScree…" at bounding box center [527, 605] width 430 height 186
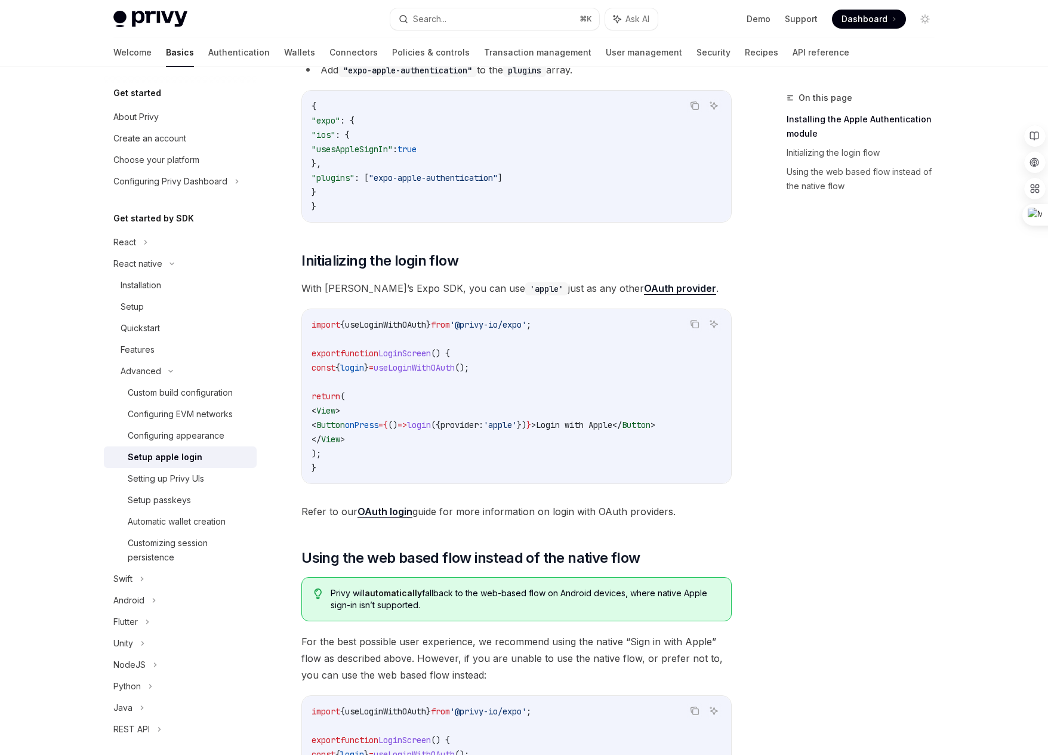
scroll to position [412, 0]
drag, startPoint x: 340, startPoint y: 424, endPoint x: 553, endPoint y: 427, distance: 213.1
click at [553, 427] on span "< Button onPress = { () => login ({ provider: 'apple' }) } > Login with Apple <…" at bounding box center [484, 425] width 344 height 11
drag, startPoint x: 505, startPoint y: 372, endPoint x: 319, endPoint y: 368, distance: 185.7
click at [319, 368] on code "import { useLoginWithOAuth } from '@privy-io/expo' ; export function LoginScree…" at bounding box center [517, 397] width 410 height 158
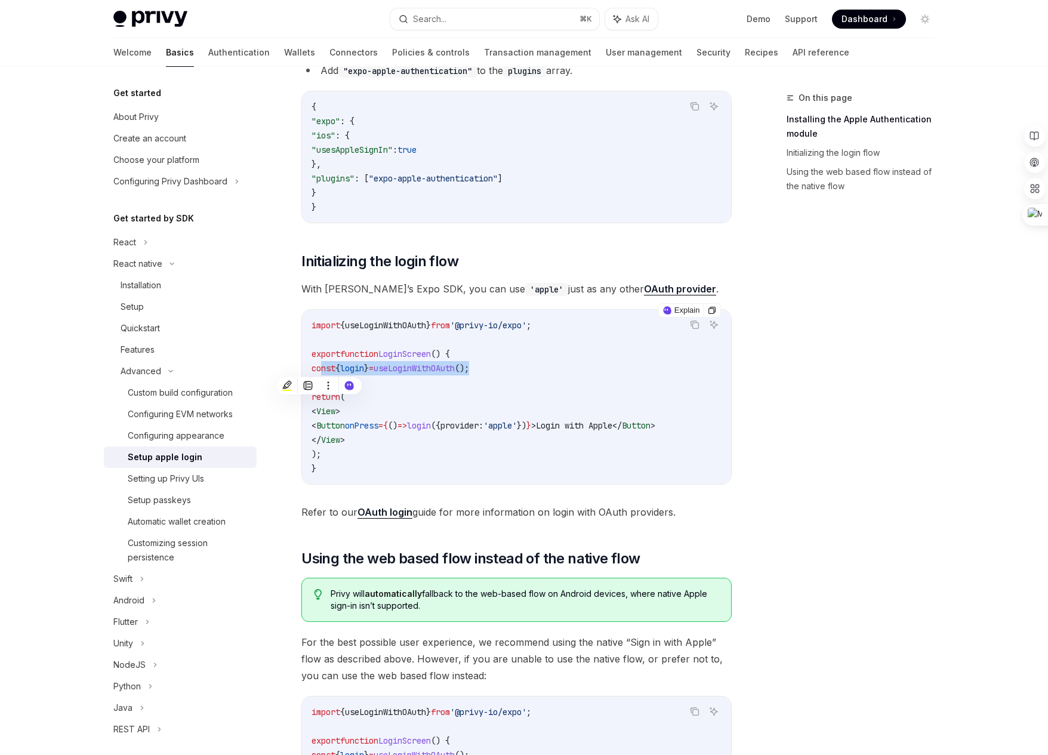
copy span "const { login } = useLoginWithOAuth ();"
click at [516, 357] on code "import { useLoginWithOAuth } from '@privy-io/expo' ; export function LoginScree…" at bounding box center [517, 397] width 410 height 158
click at [450, 327] on span "from" at bounding box center [440, 325] width 19 height 11
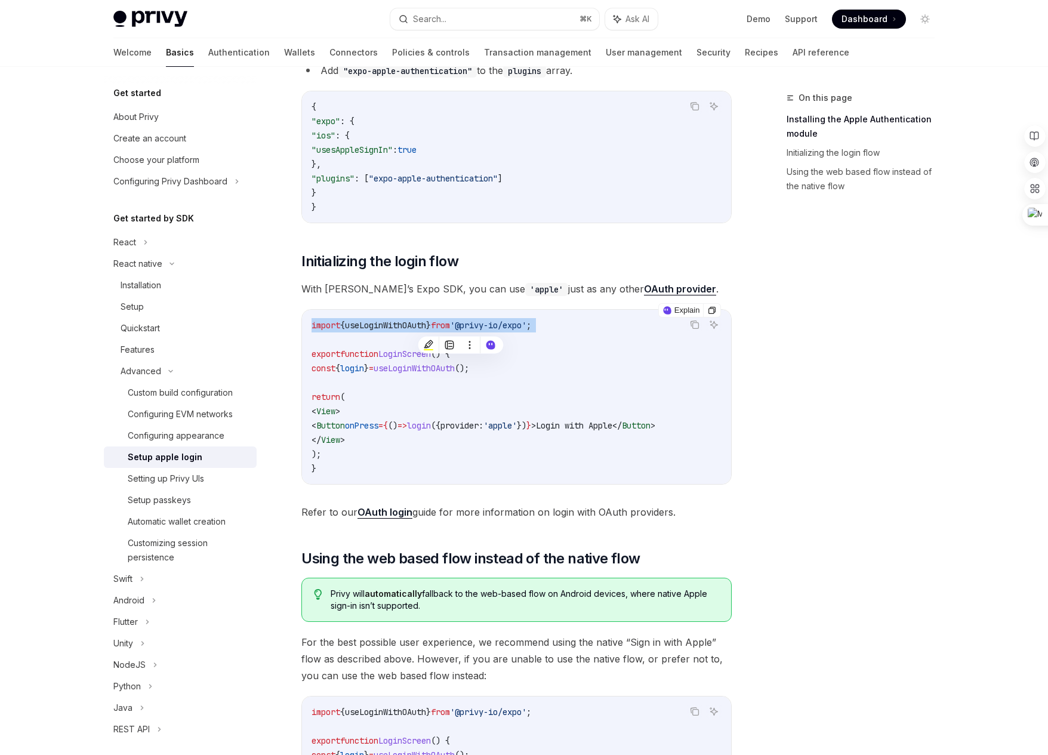
copy code "import { useLoginWithOAuth } from '@privy-io/expo' ;"
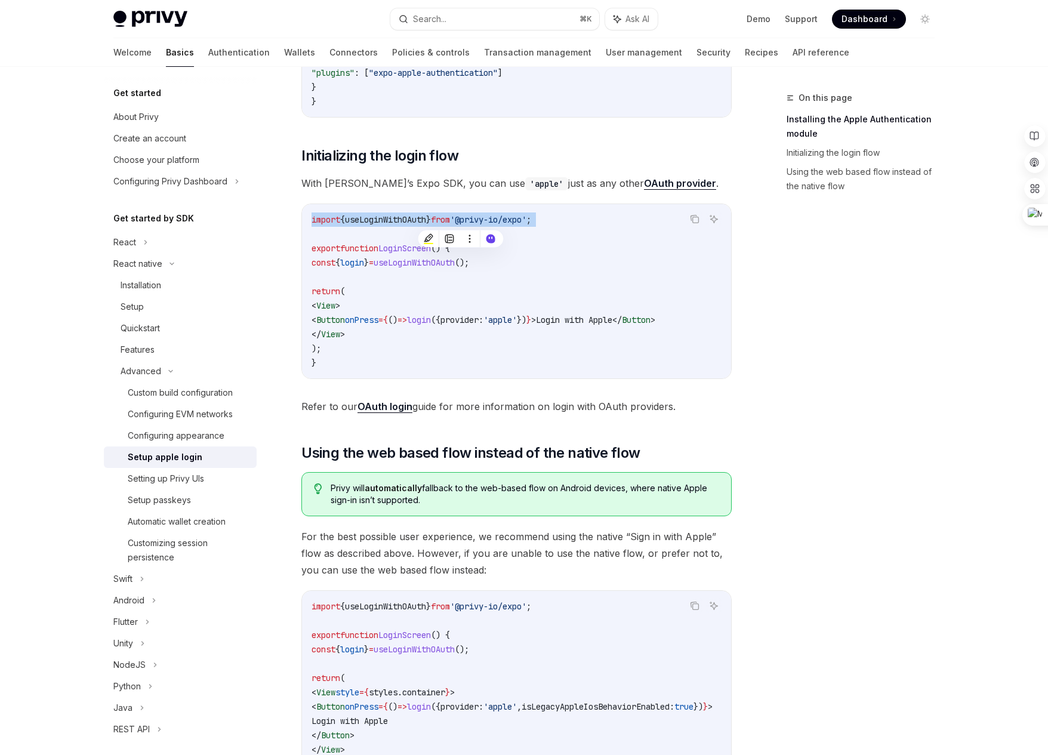
scroll to position [518, 0]
click at [441, 322] on span "({" at bounding box center [436, 319] width 10 height 11
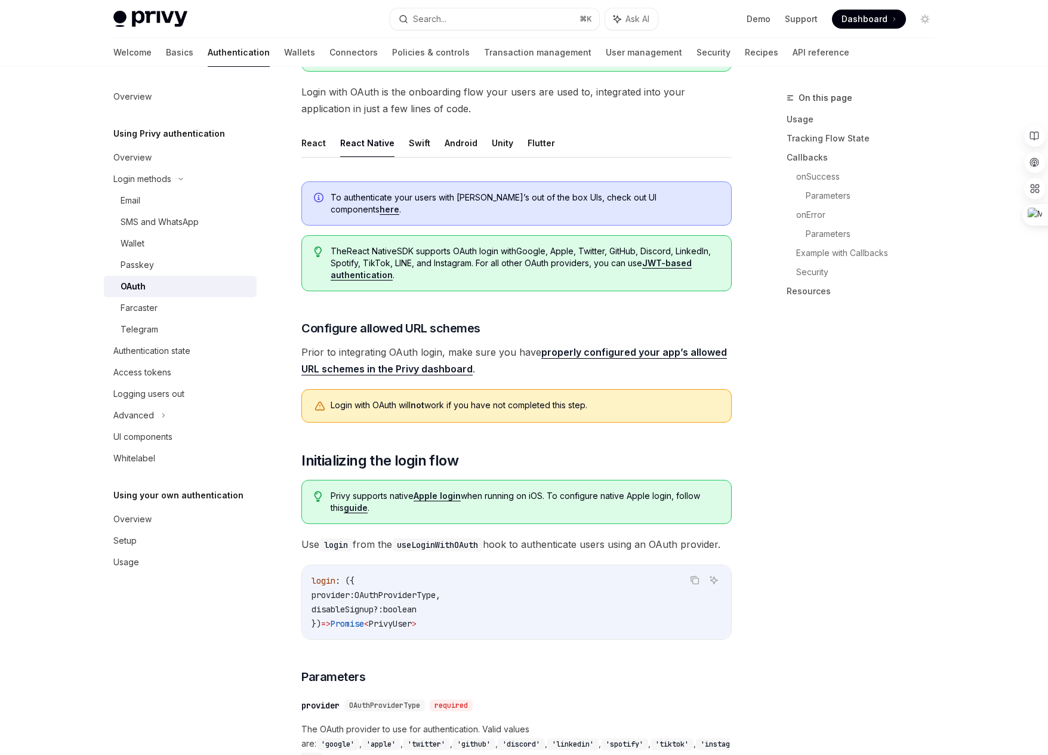
scroll to position [238, 0]
click at [436, 358] on link "properly configured your app’s allowed URL schemes in the Privy dashboard" at bounding box center [514, 361] width 426 height 29
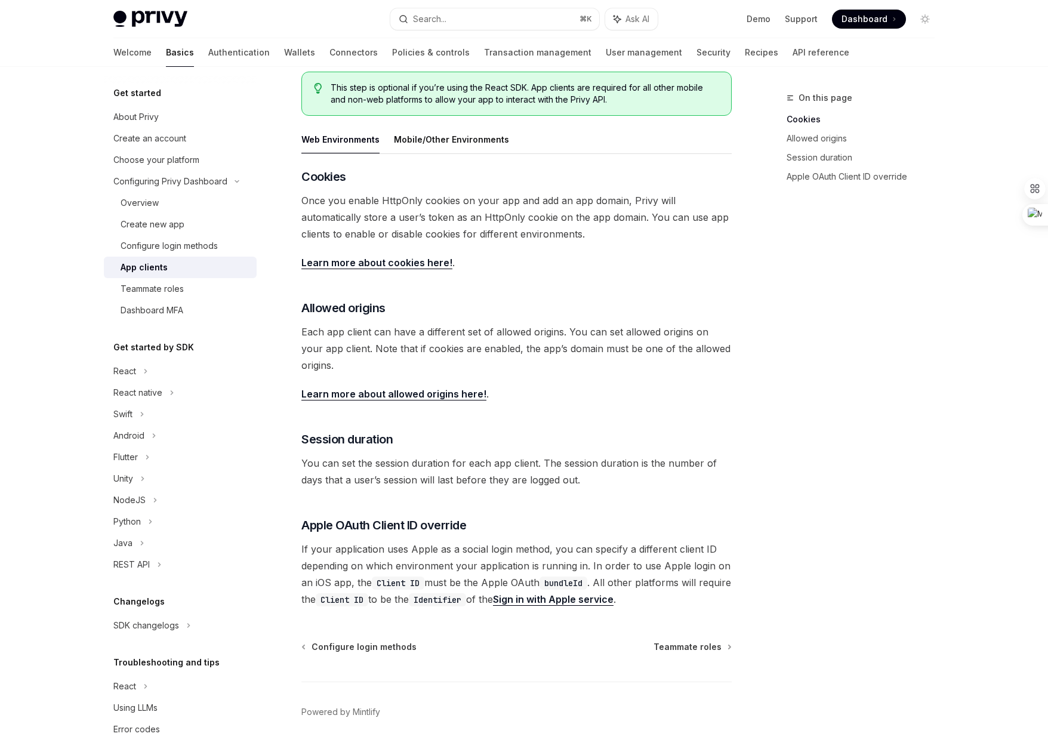
scroll to position [171, 0]
click at [604, 600] on link "Sign in with Apple service" at bounding box center [553, 598] width 121 height 13
click at [535, 233] on span "Once you enable HttpOnly cookies on your app and add an app domain, Privy will …" at bounding box center [516, 216] width 430 height 50
